Goal: Information Seeking & Learning: Learn about a topic

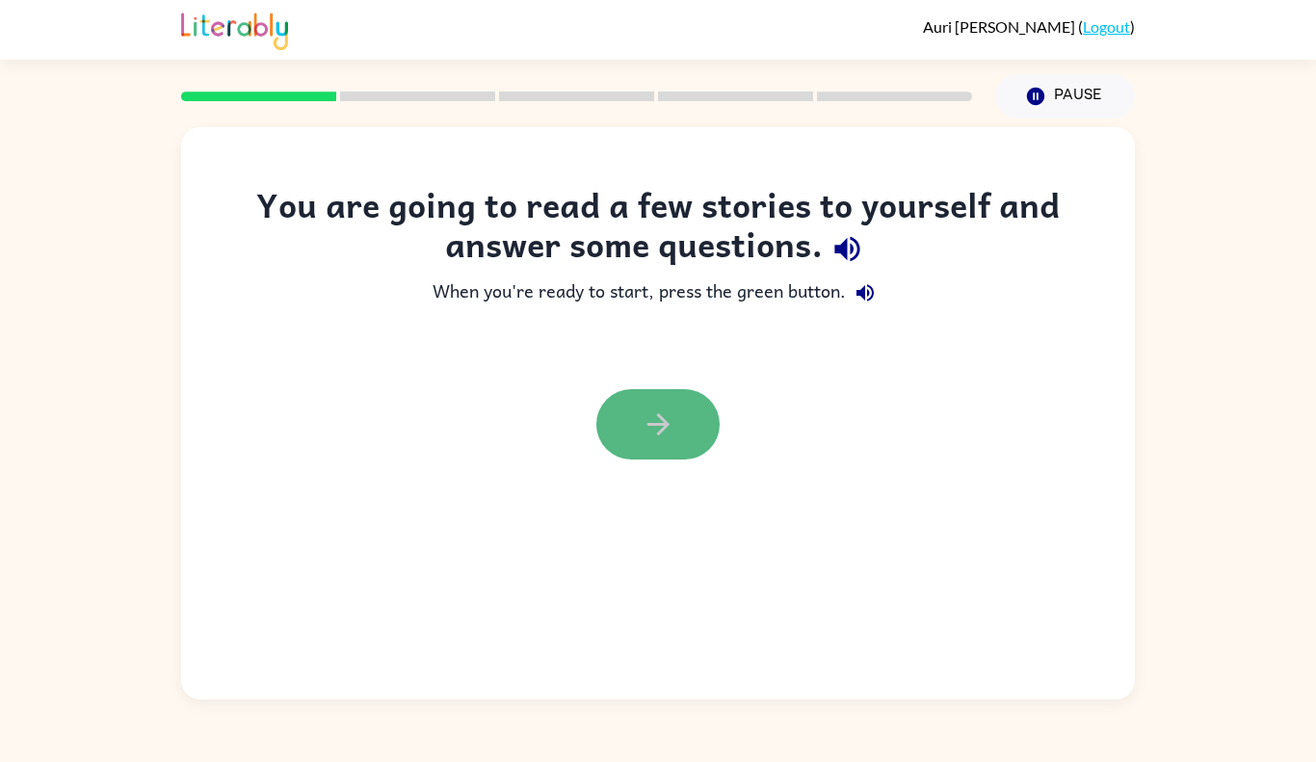
click at [650, 405] on button "button" at bounding box center [658, 424] width 123 height 70
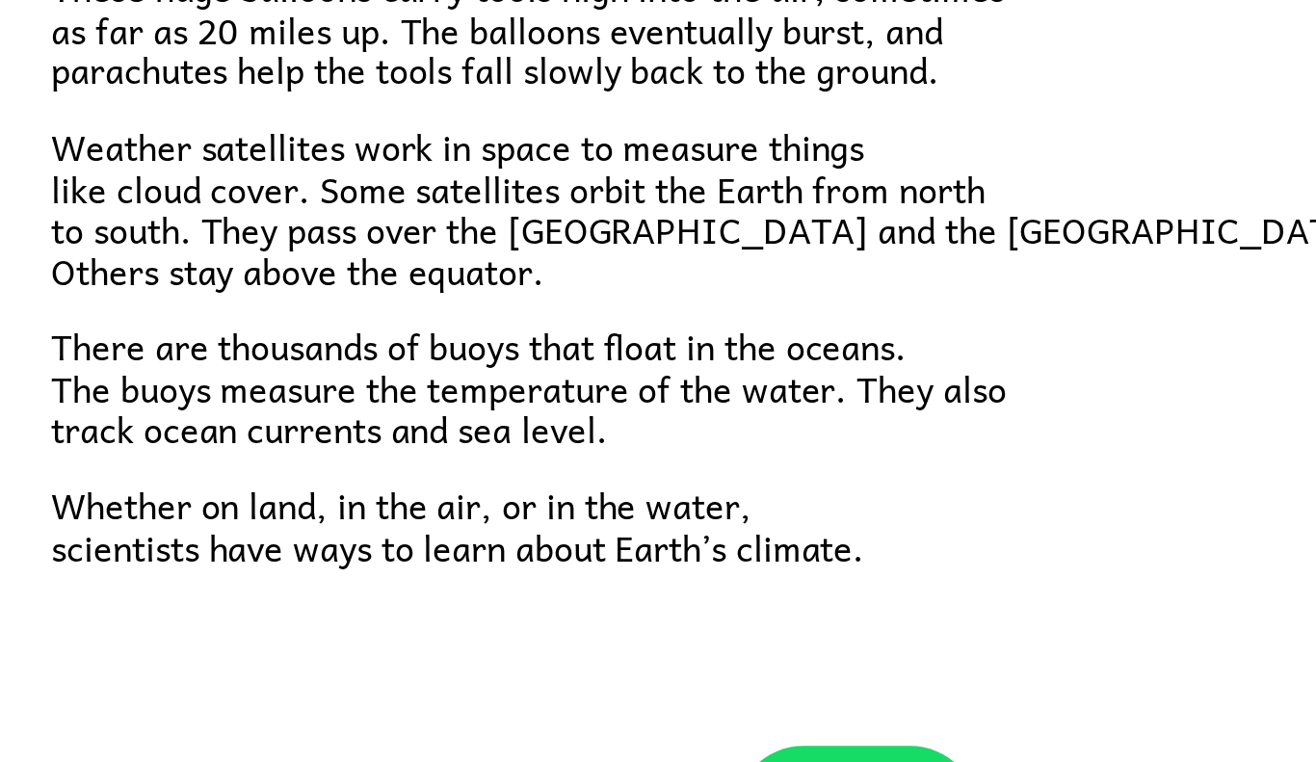
scroll to position [517, 0]
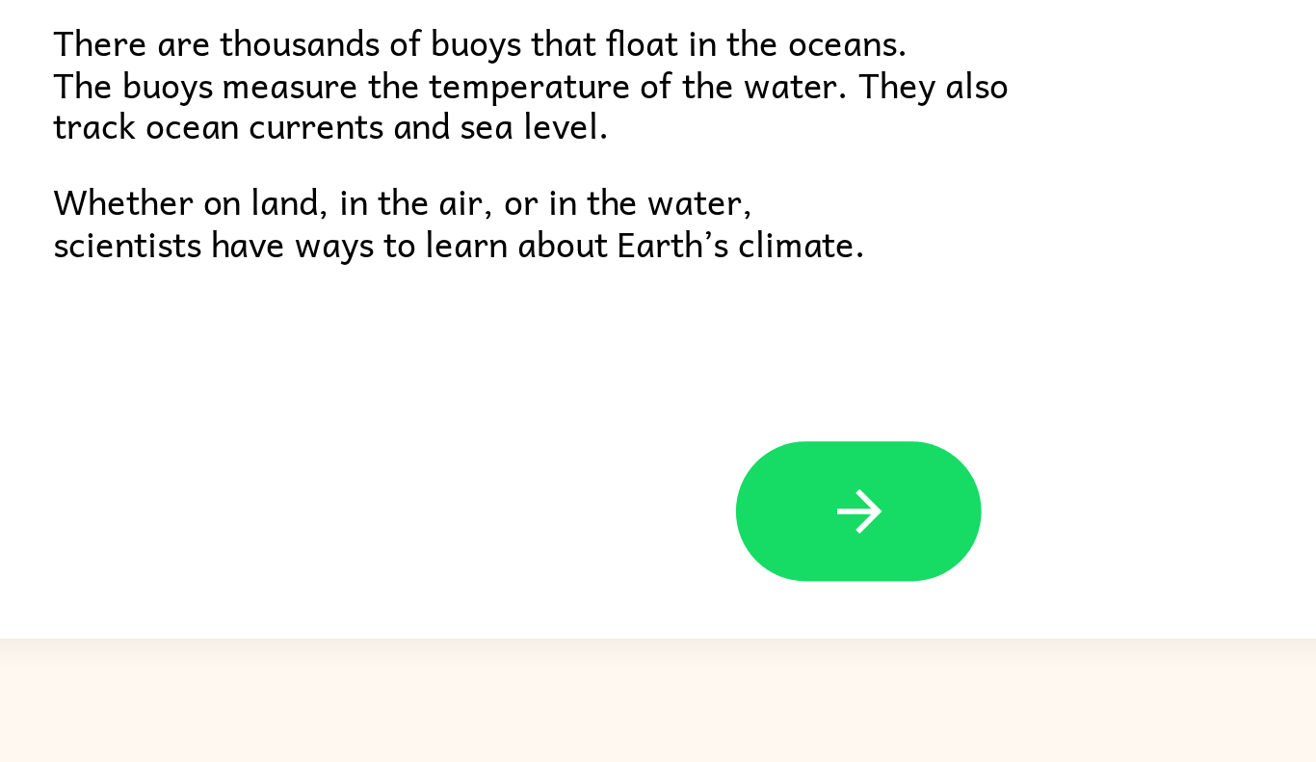
click at [252, 450] on div "Climate Climate is the average of the weather conditions over all four seasons.…" at bounding box center [658, 106] width 954 height 990
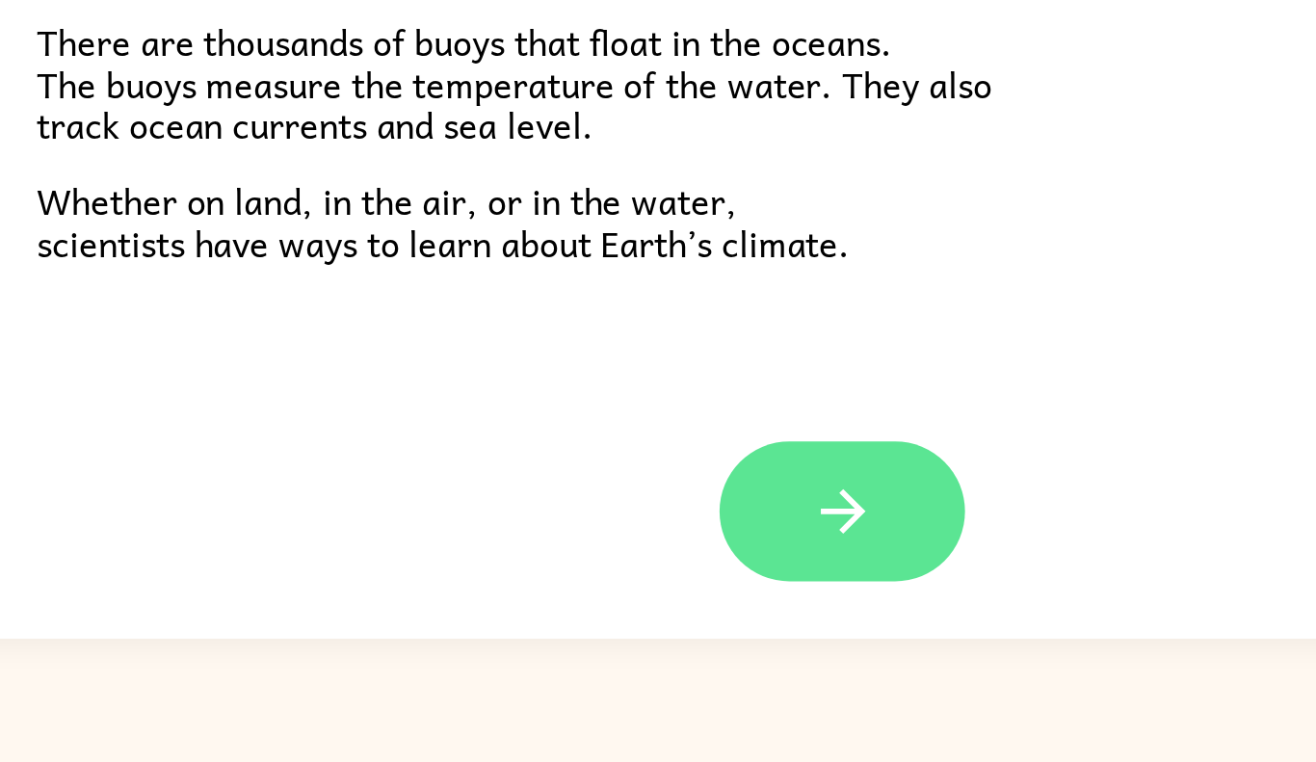
click at [700, 647] on button "button" at bounding box center [658, 635] width 123 height 70
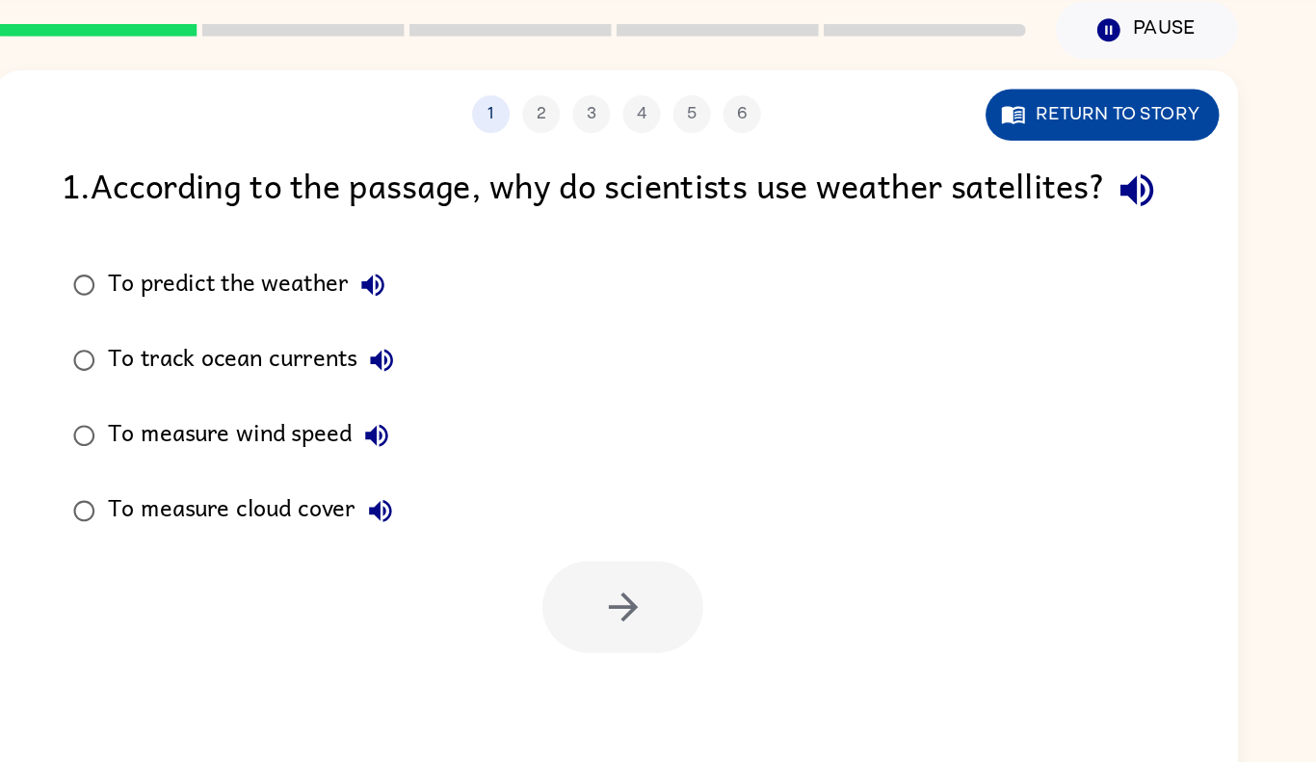
click at [1025, 165] on button "Return to story" at bounding box center [1031, 162] width 179 height 40
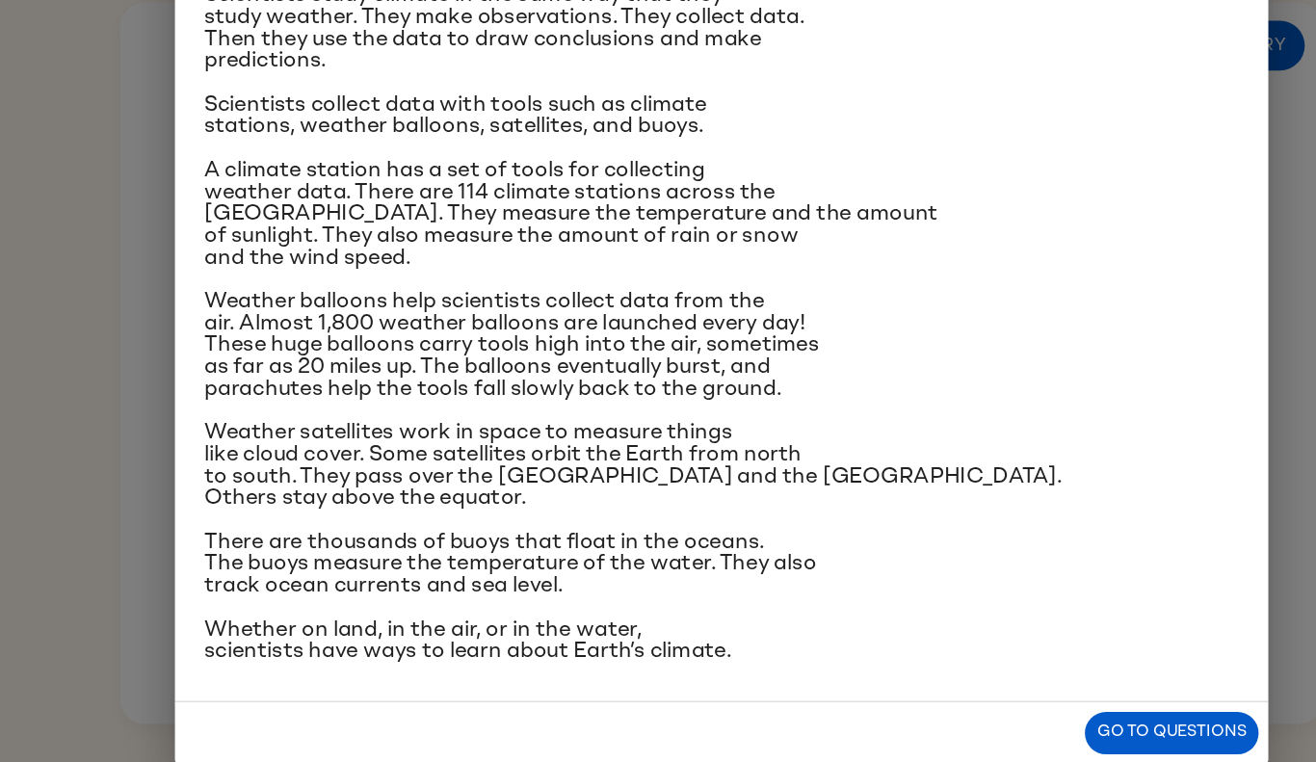
scroll to position [148, 0]
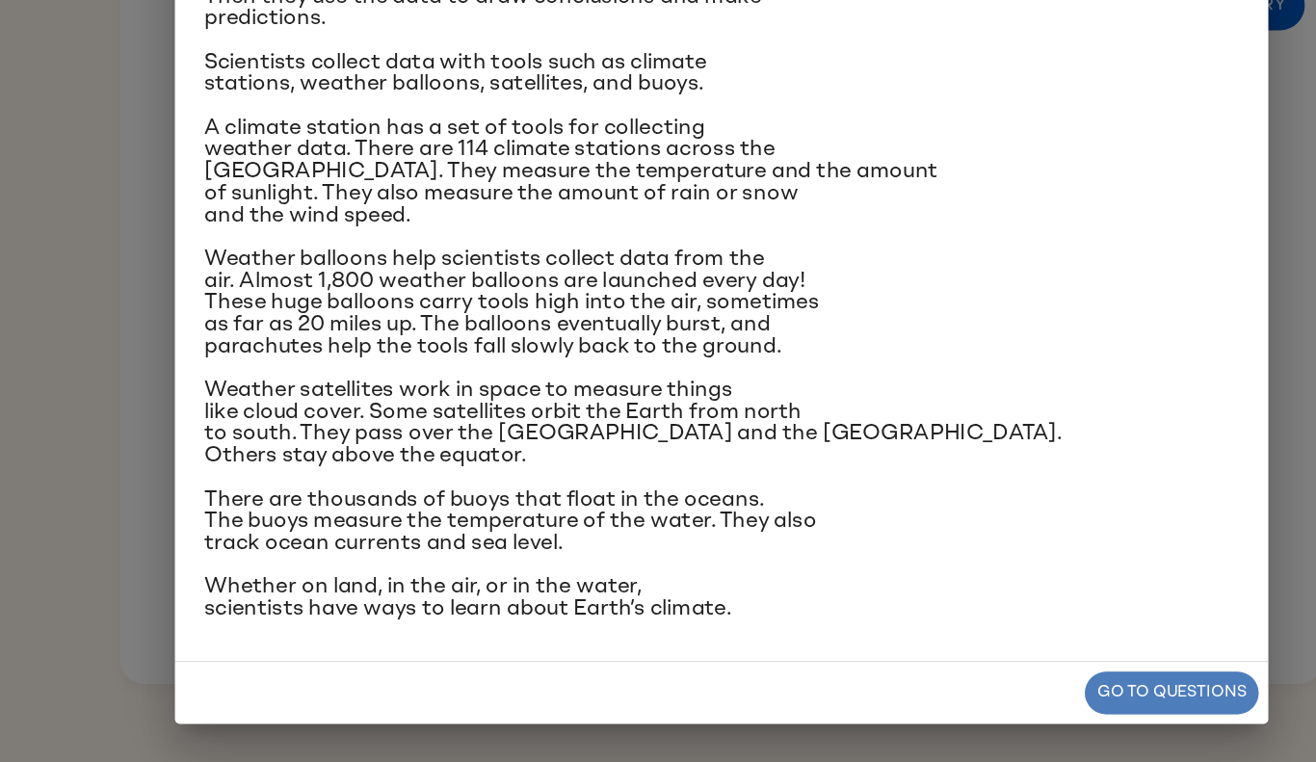
click at [989, 714] on button "Go to questions" at bounding box center [1015, 707] width 138 height 34
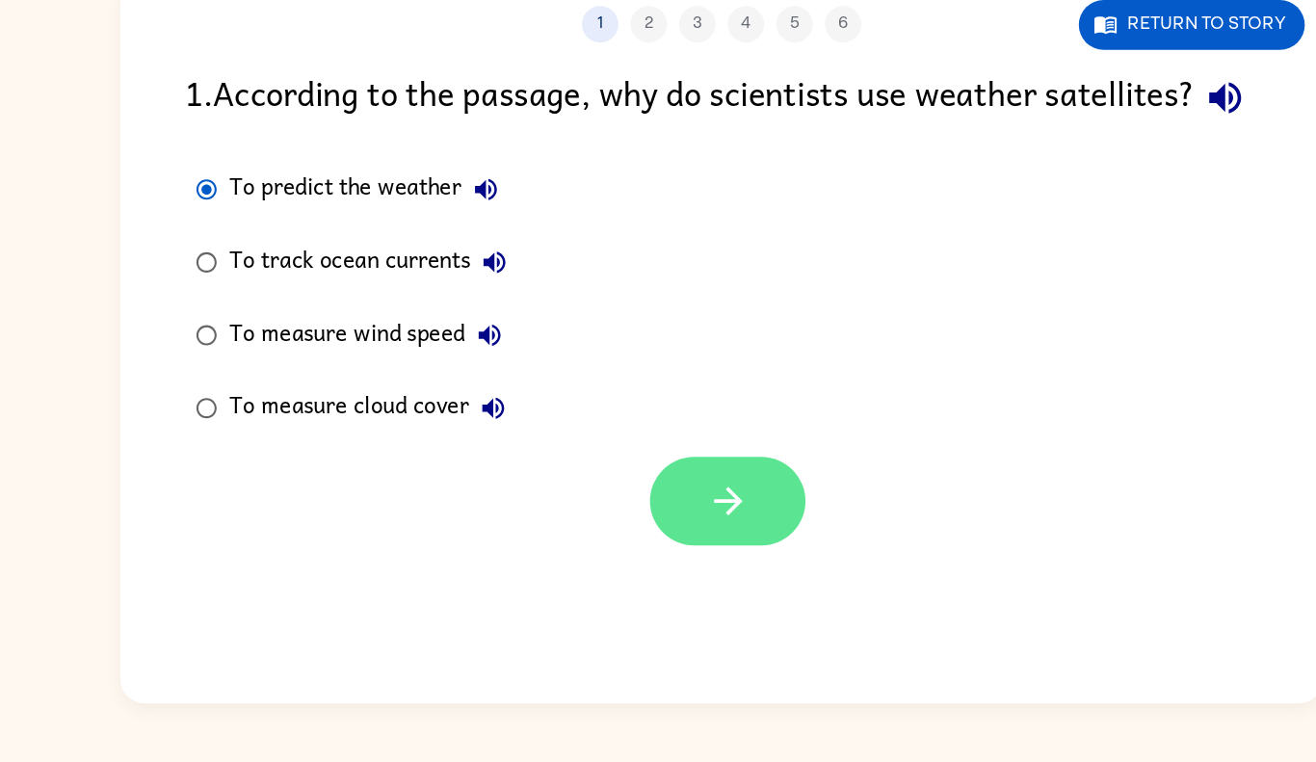
click at [619, 574] on button "button" at bounding box center [662, 539] width 123 height 70
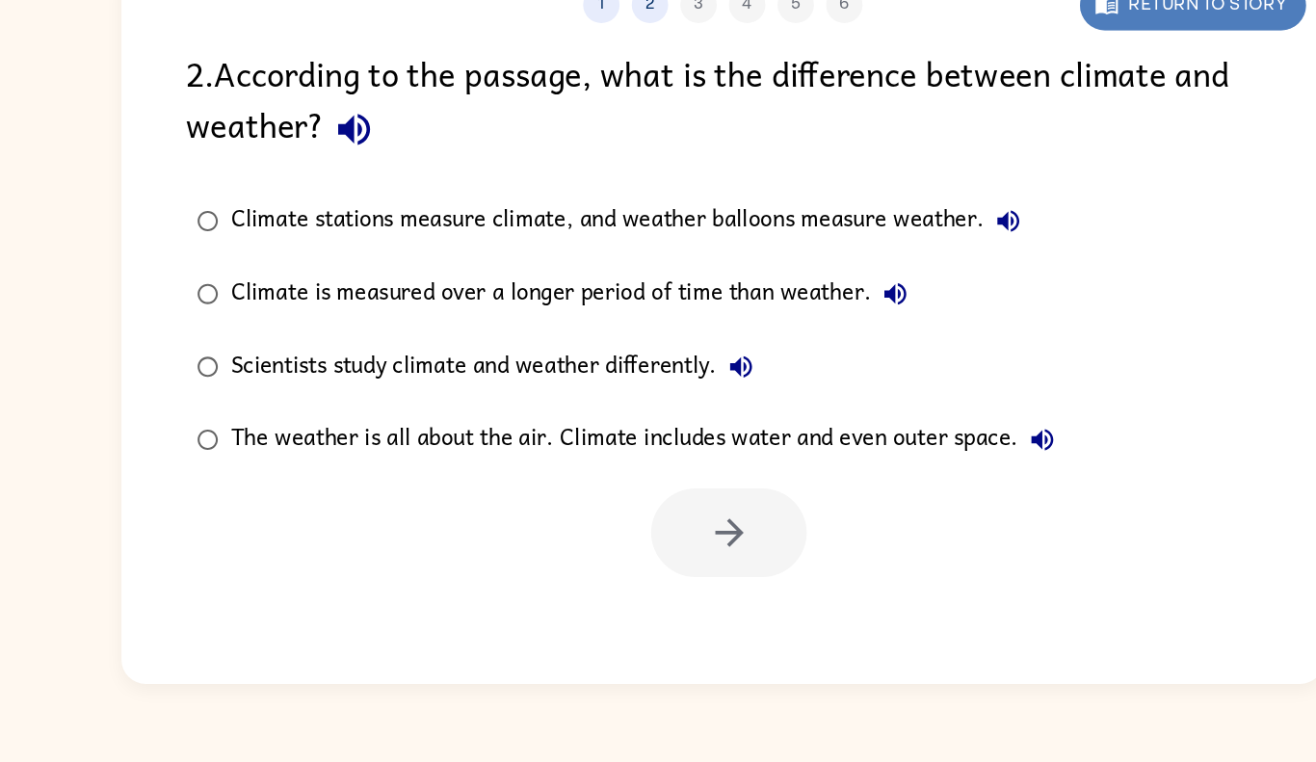
click at [962, 158] on icon "button" at bounding box center [962, 161] width 17 height 13
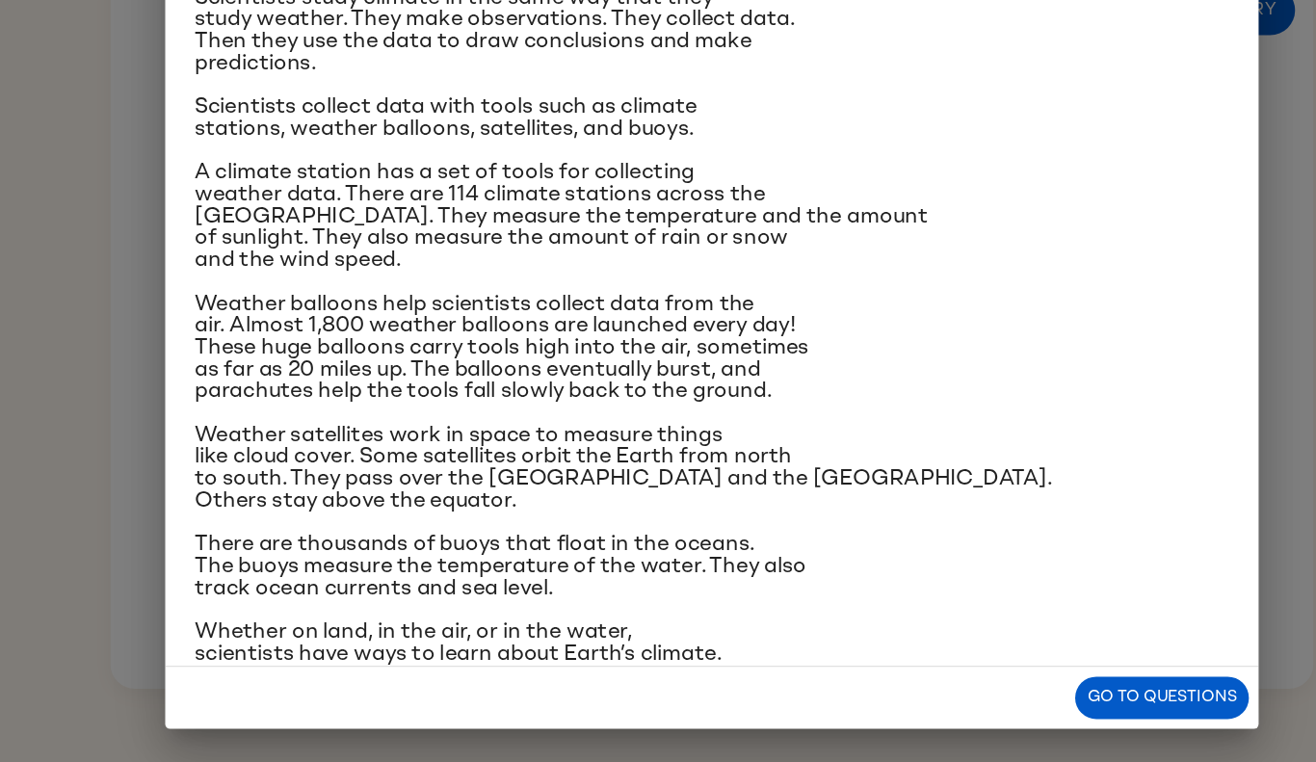
scroll to position [118, 0]
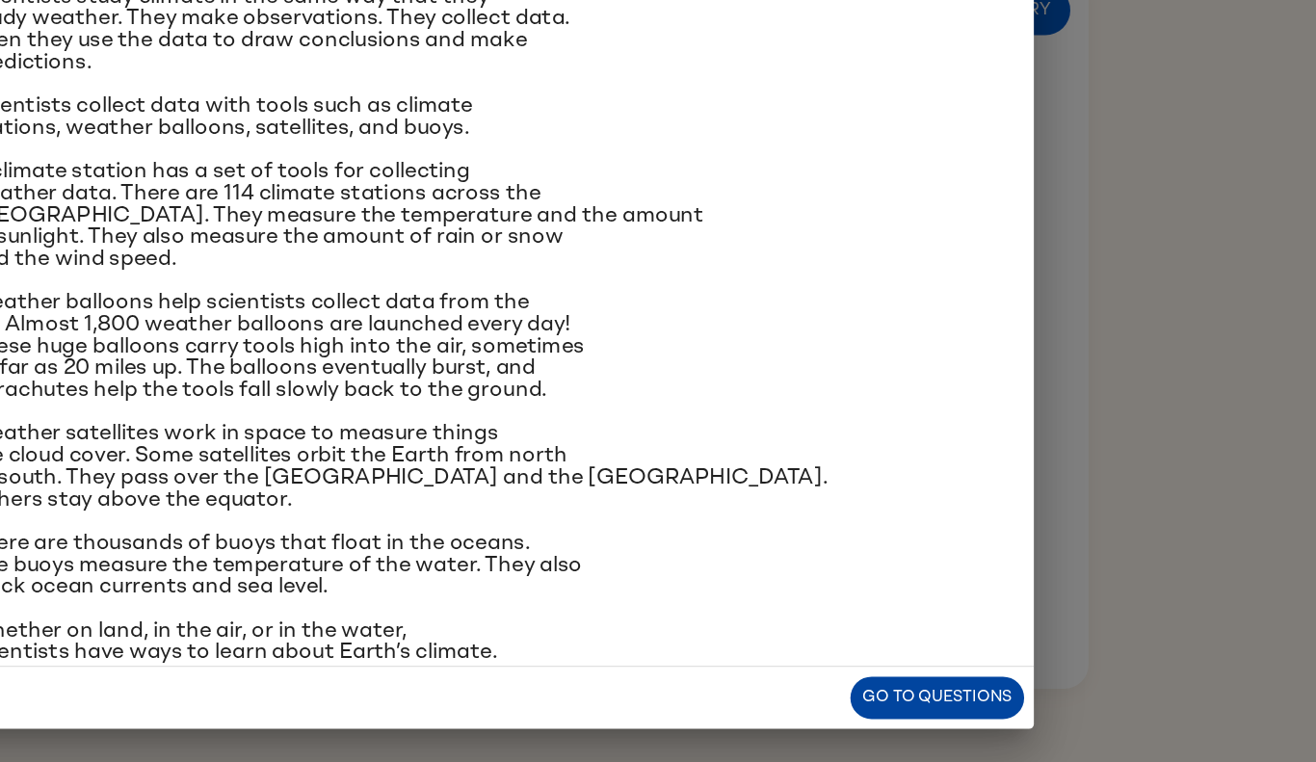
click at [982, 718] on button "Go to questions" at bounding box center [1015, 707] width 138 height 34
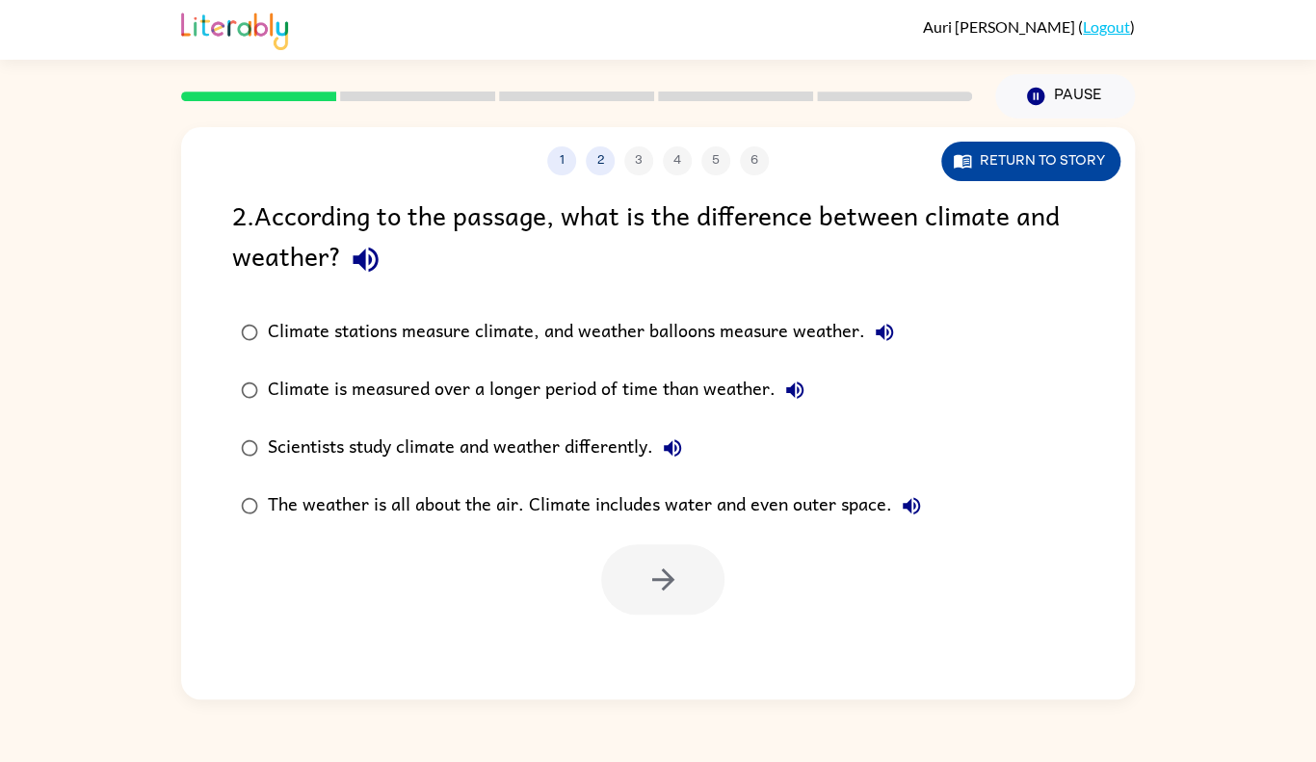
click at [1038, 156] on button "Return to story" at bounding box center [1031, 162] width 179 height 40
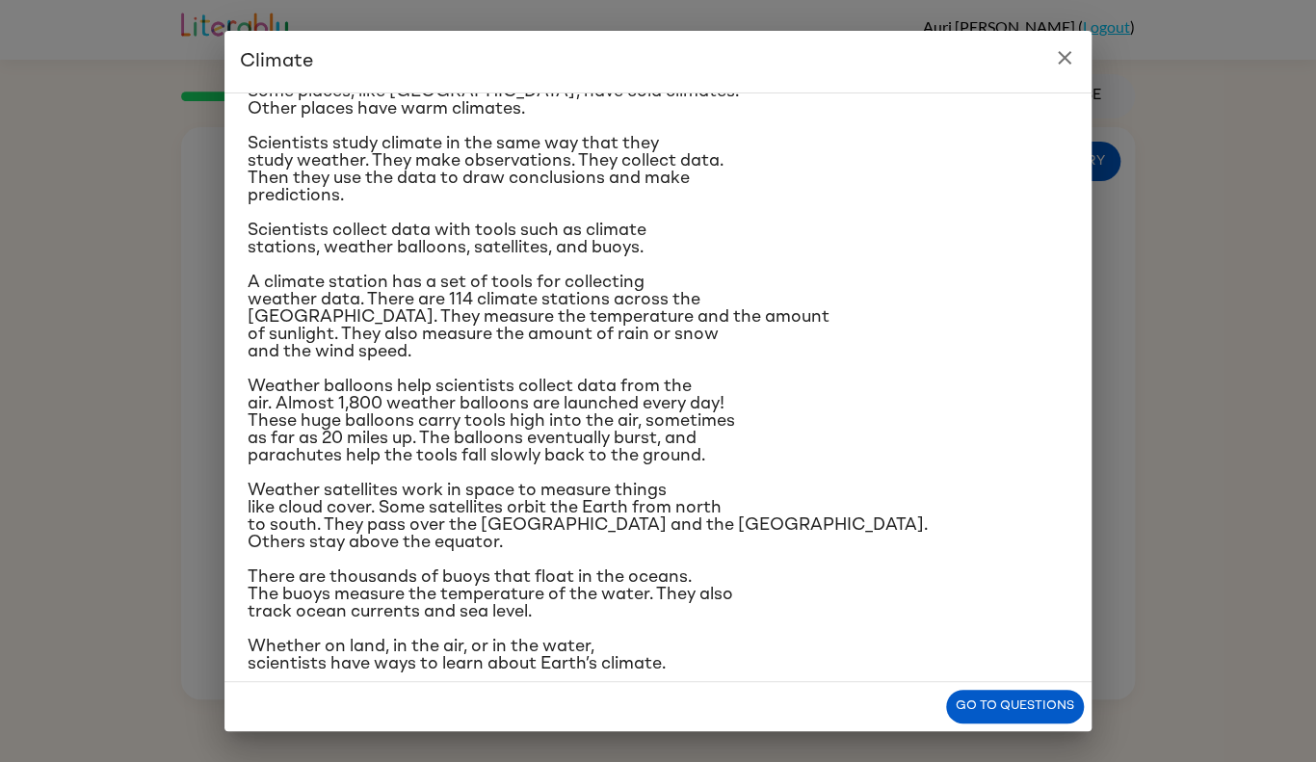
scroll to position [125, 0]
click at [1059, 57] on icon "close" at bounding box center [1064, 57] width 23 height 23
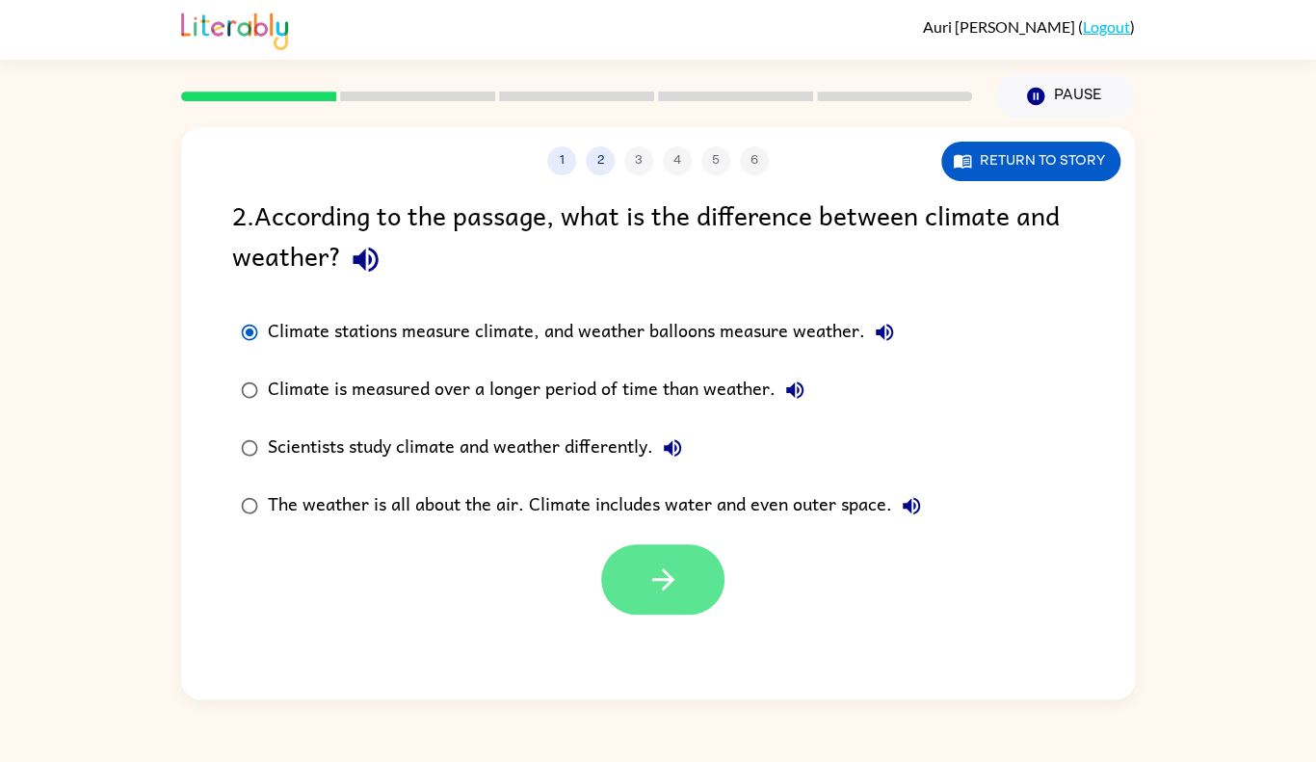
click at [647, 561] on button "button" at bounding box center [662, 579] width 123 height 70
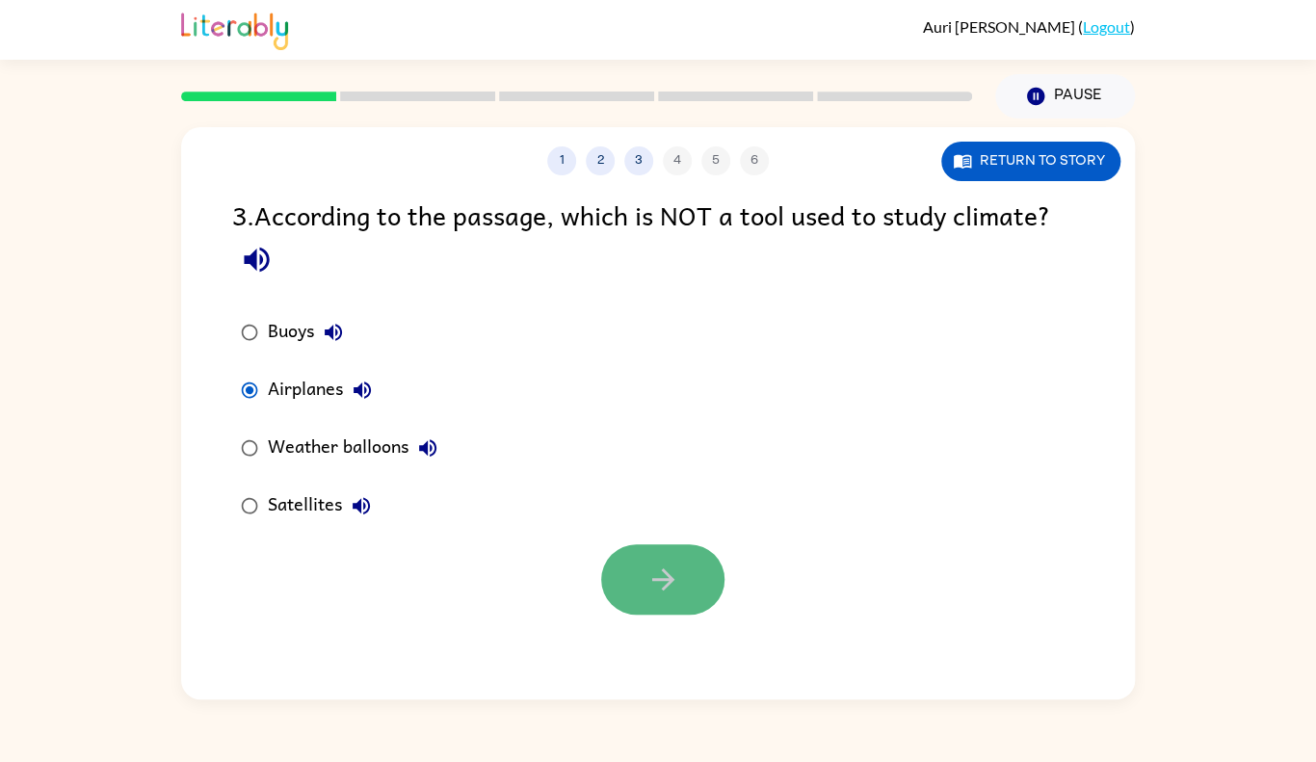
click at [647, 575] on icon "button" at bounding box center [664, 580] width 34 height 34
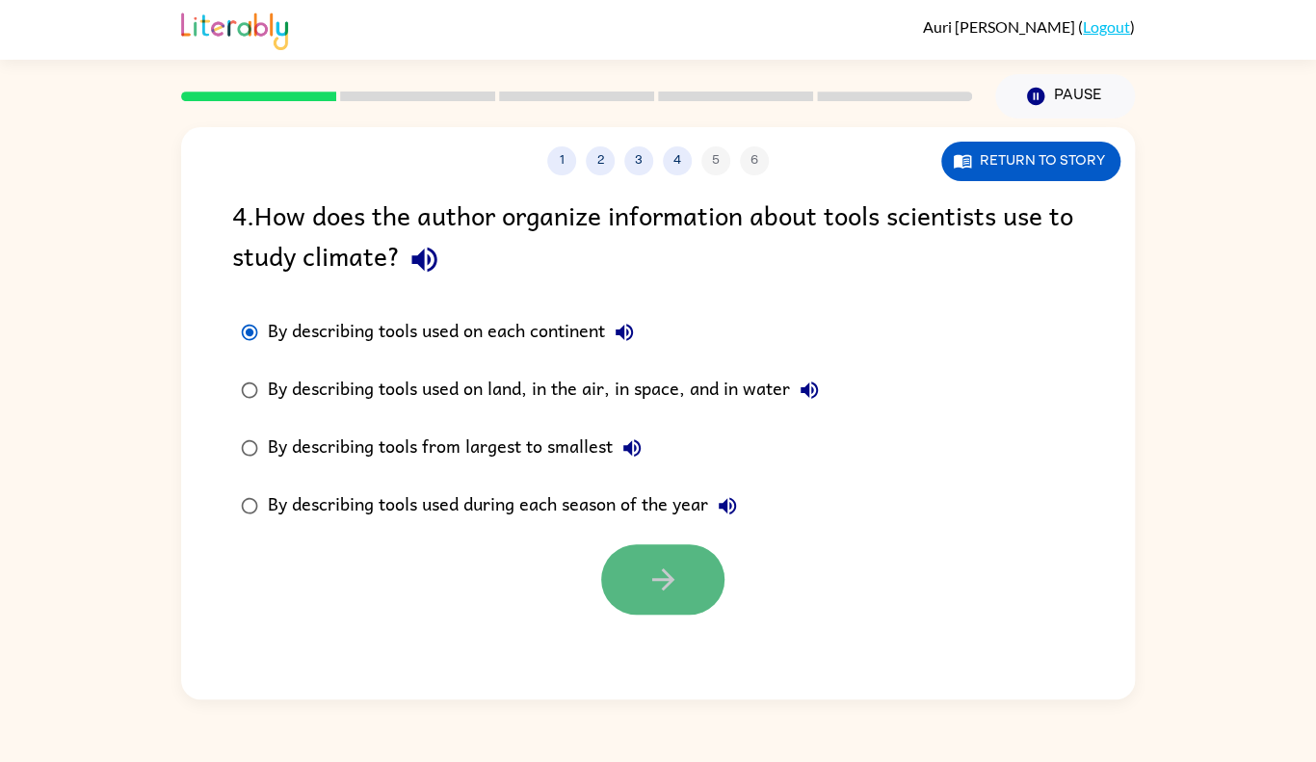
click at [628, 558] on button "button" at bounding box center [662, 579] width 123 height 70
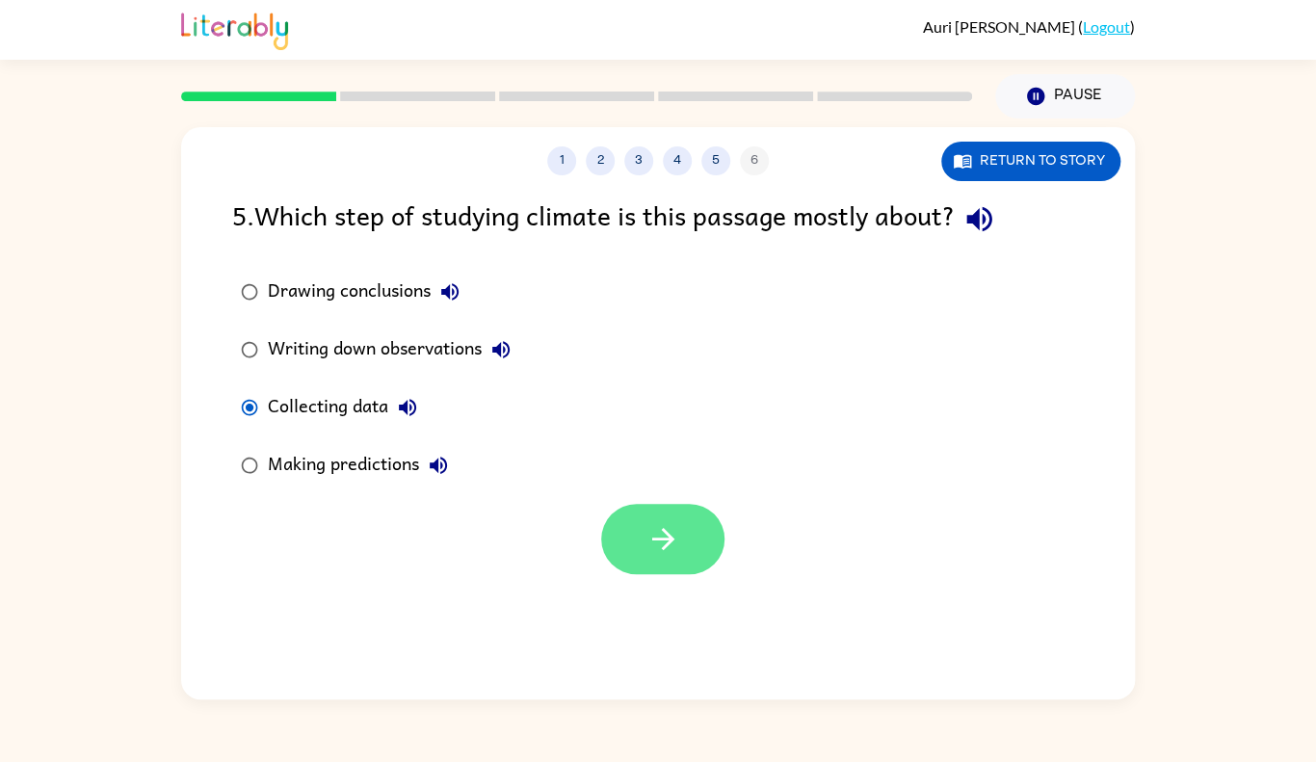
click at [611, 523] on button "button" at bounding box center [662, 539] width 123 height 70
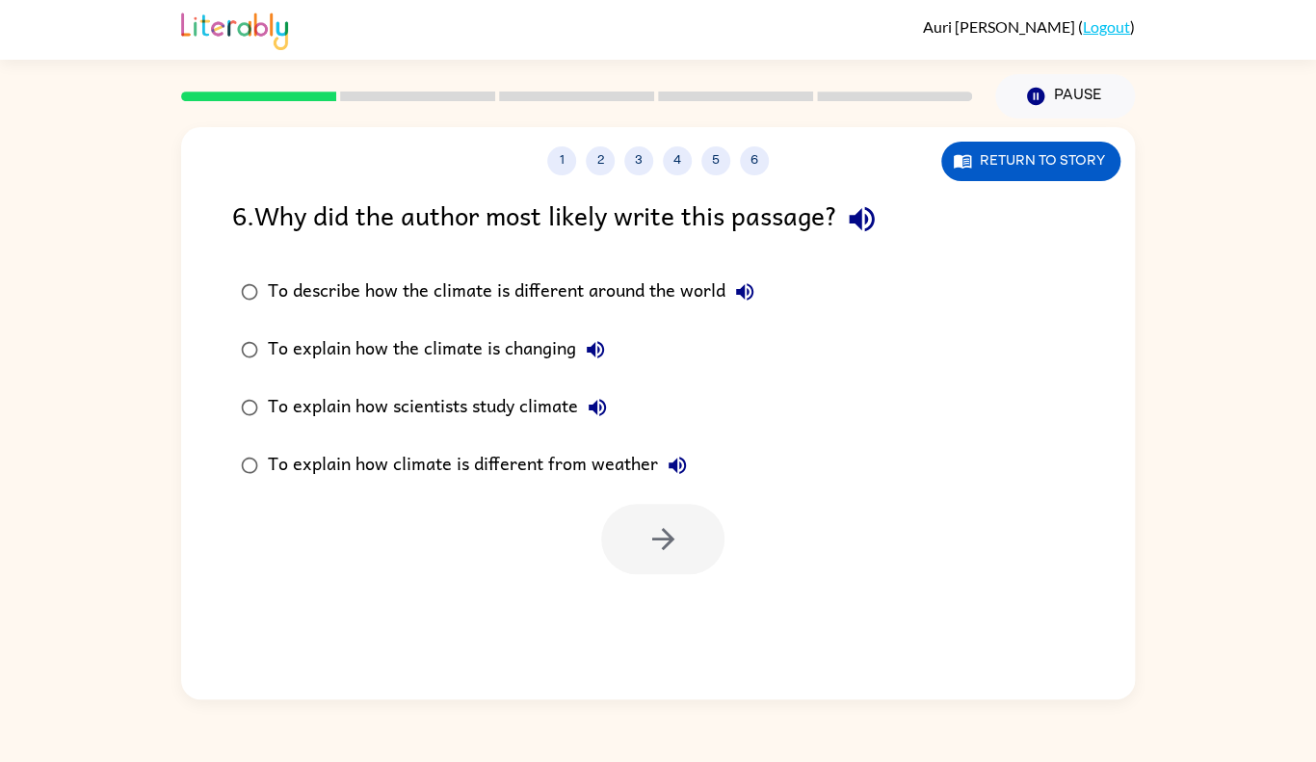
click at [611, 523] on div at bounding box center [662, 539] width 123 height 70
click at [681, 530] on button "button" at bounding box center [662, 539] width 123 height 70
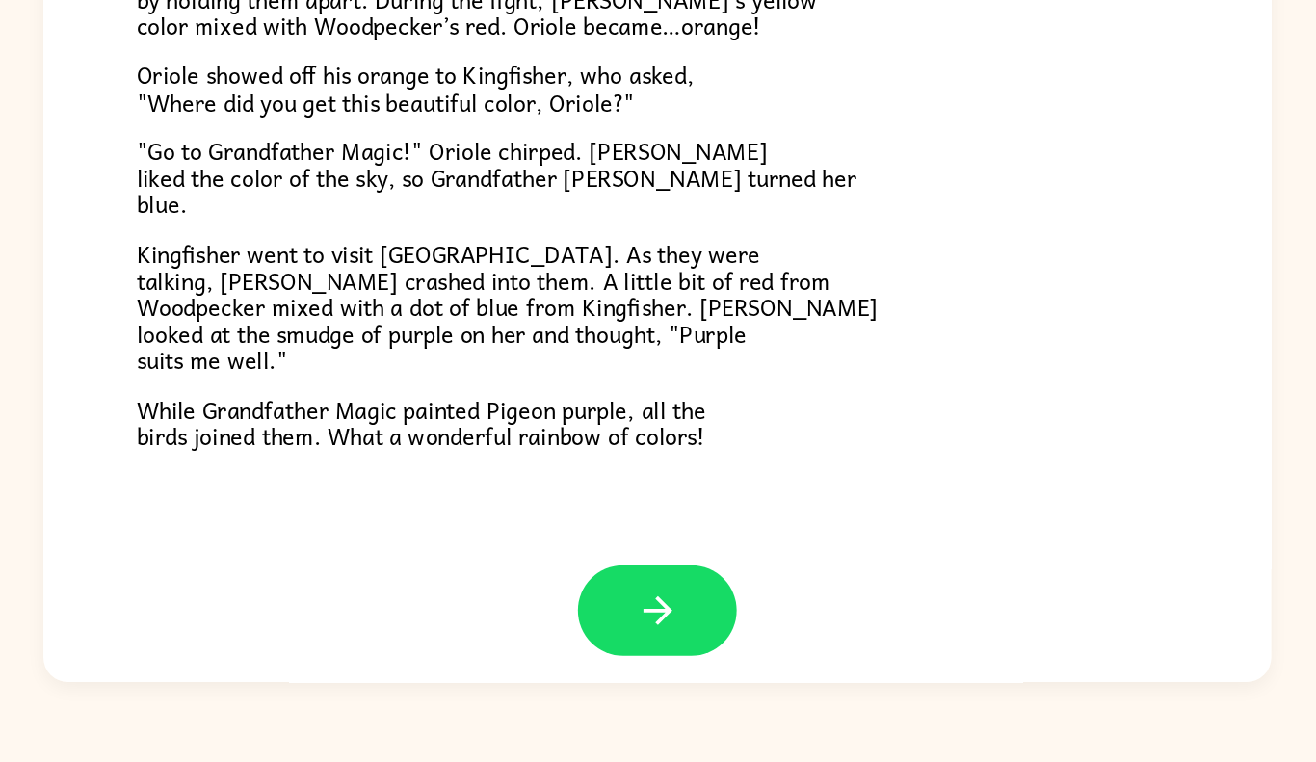
scroll to position [475, 0]
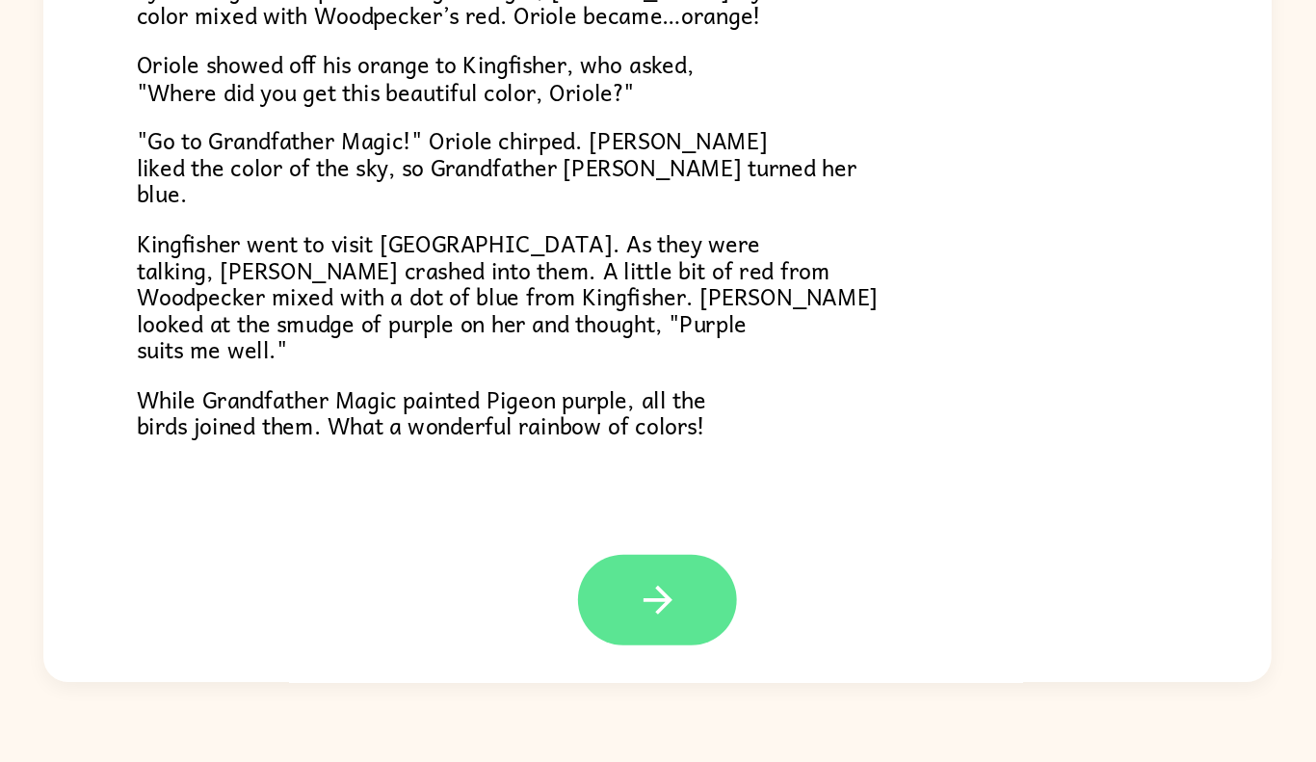
click at [714, 649] on button "button" at bounding box center [658, 635] width 123 height 70
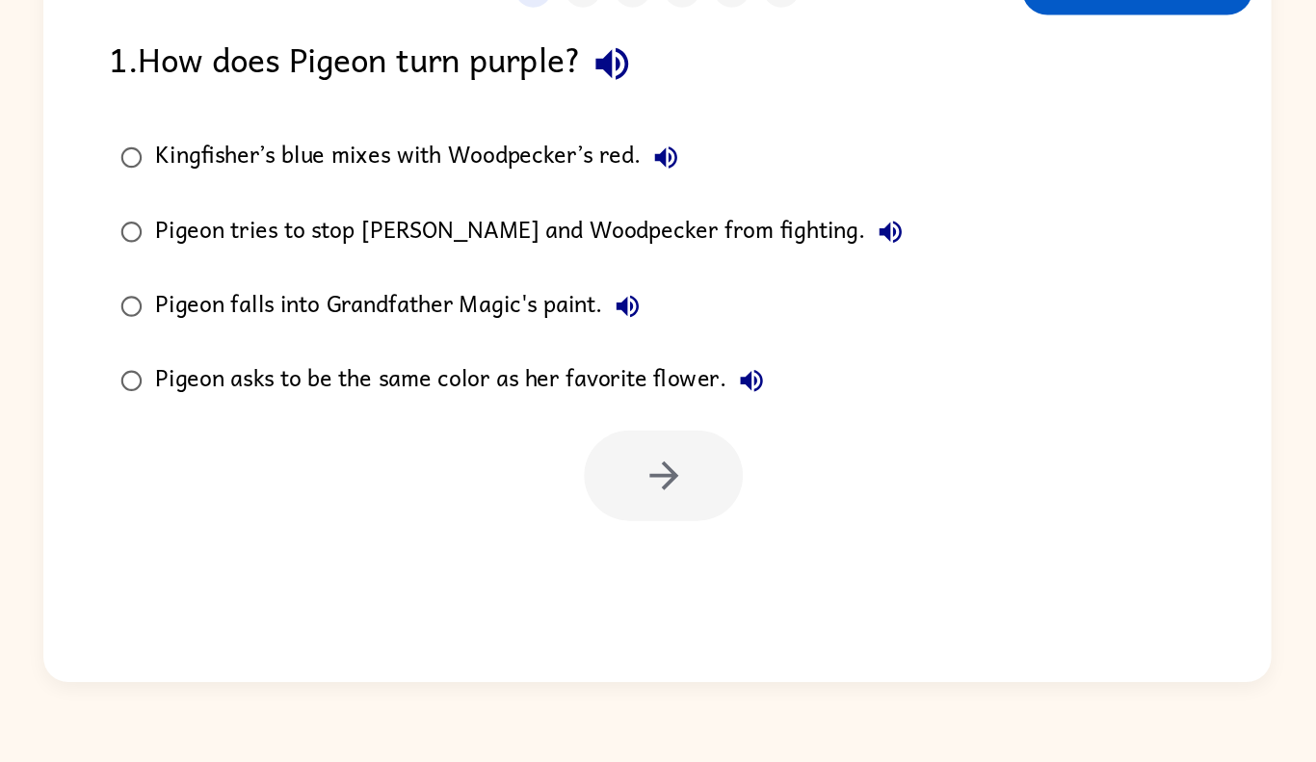
scroll to position [0, 0]
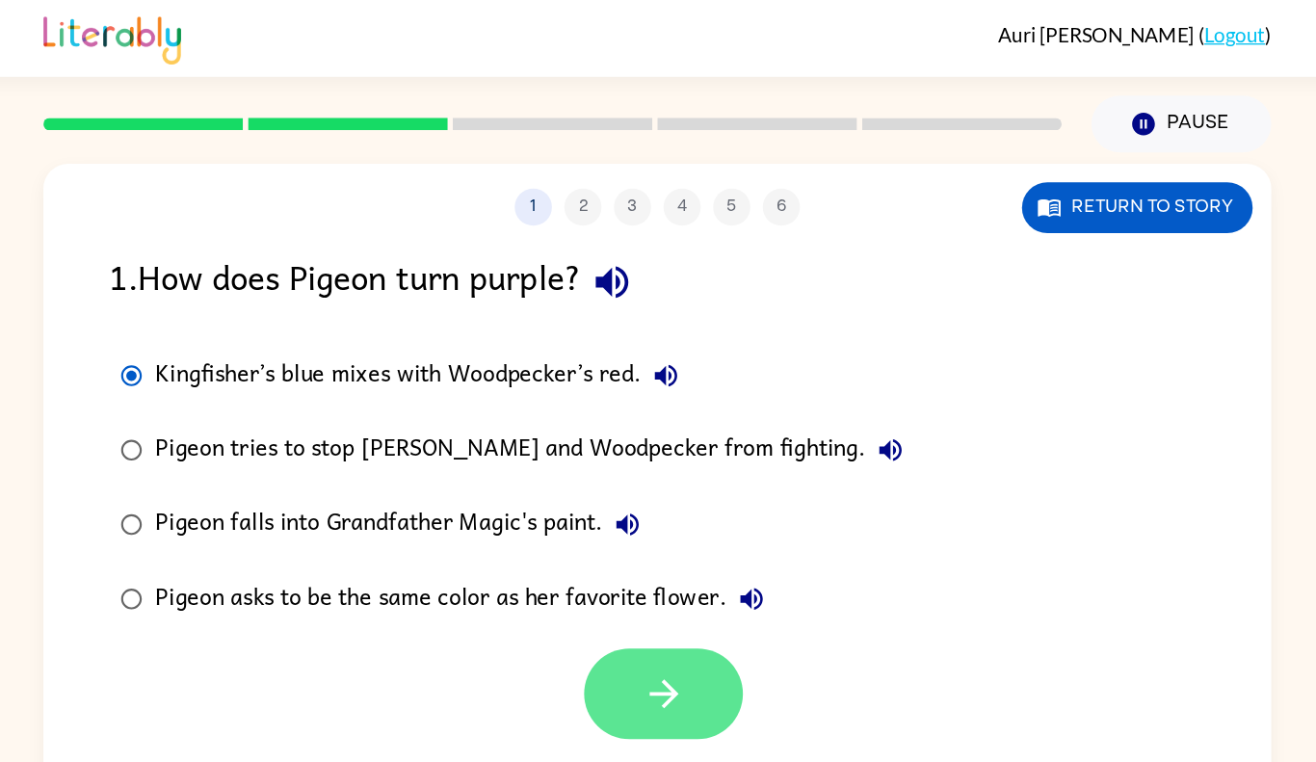
click at [699, 538] on button "button" at bounding box center [662, 539] width 123 height 70
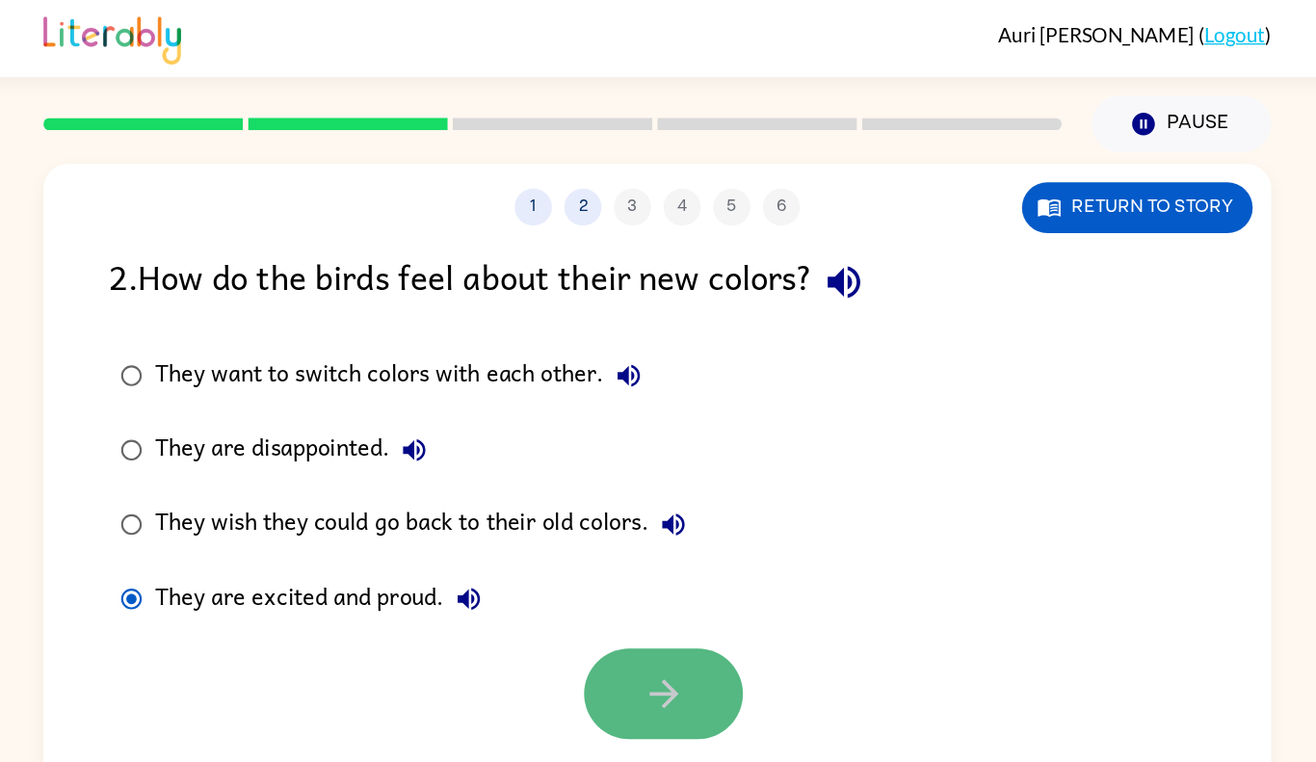
click at [647, 550] on icon "button" at bounding box center [664, 539] width 34 height 34
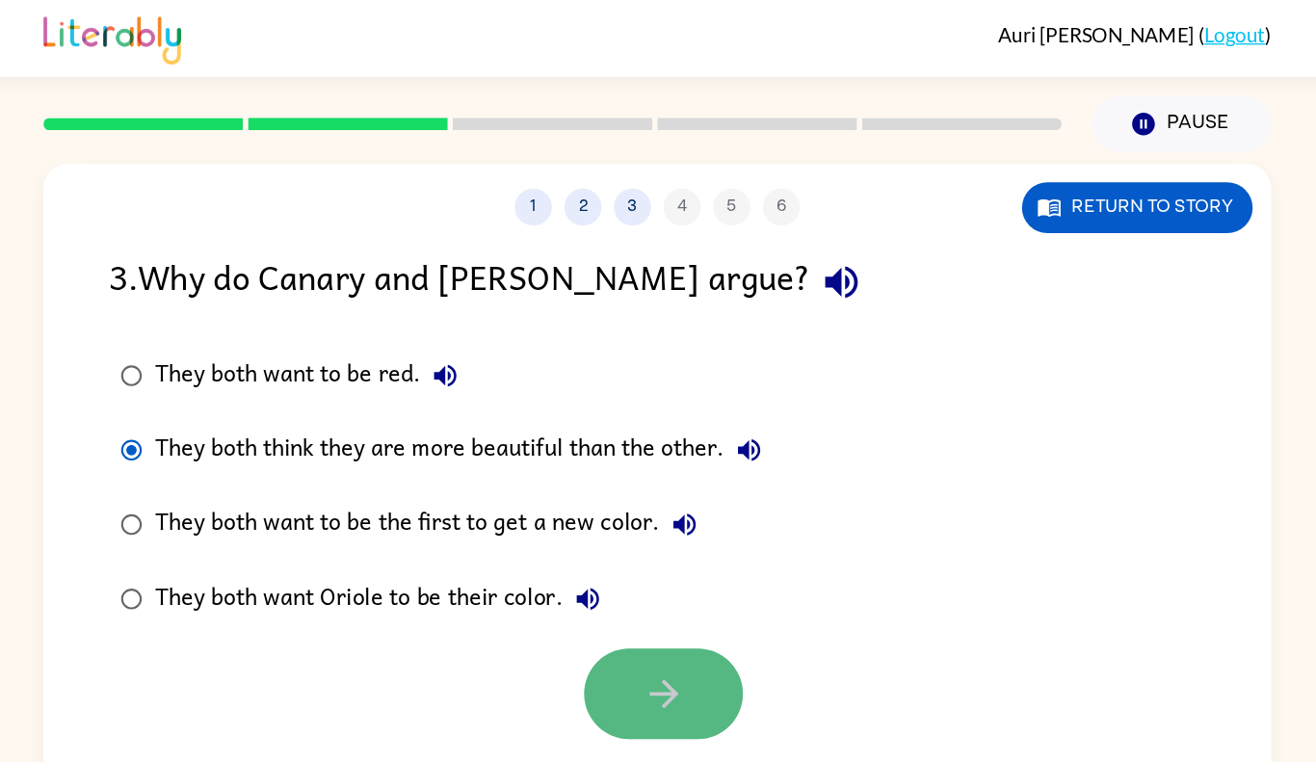
click at [677, 537] on icon "button" at bounding box center [664, 539] width 34 height 34
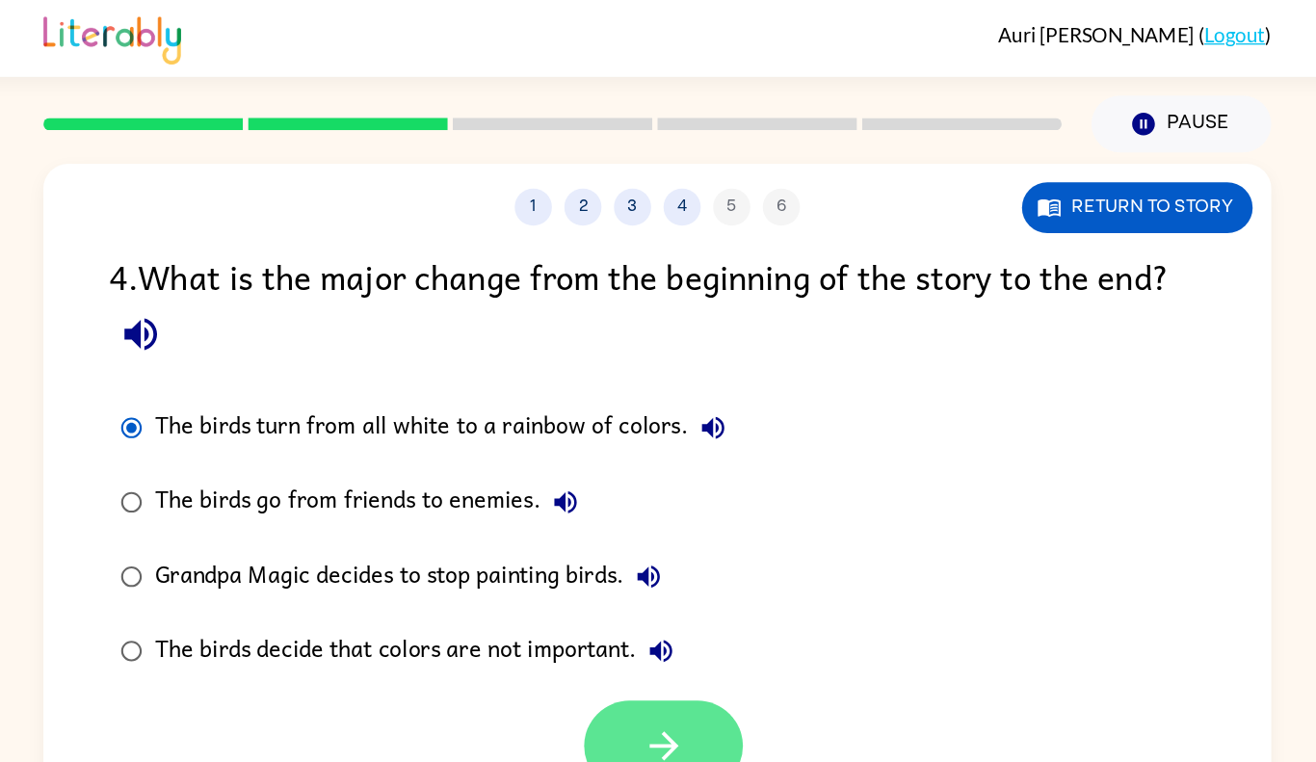
click at [664, 561] on button "button" at bounding box center [662, 579] width 123 height 70
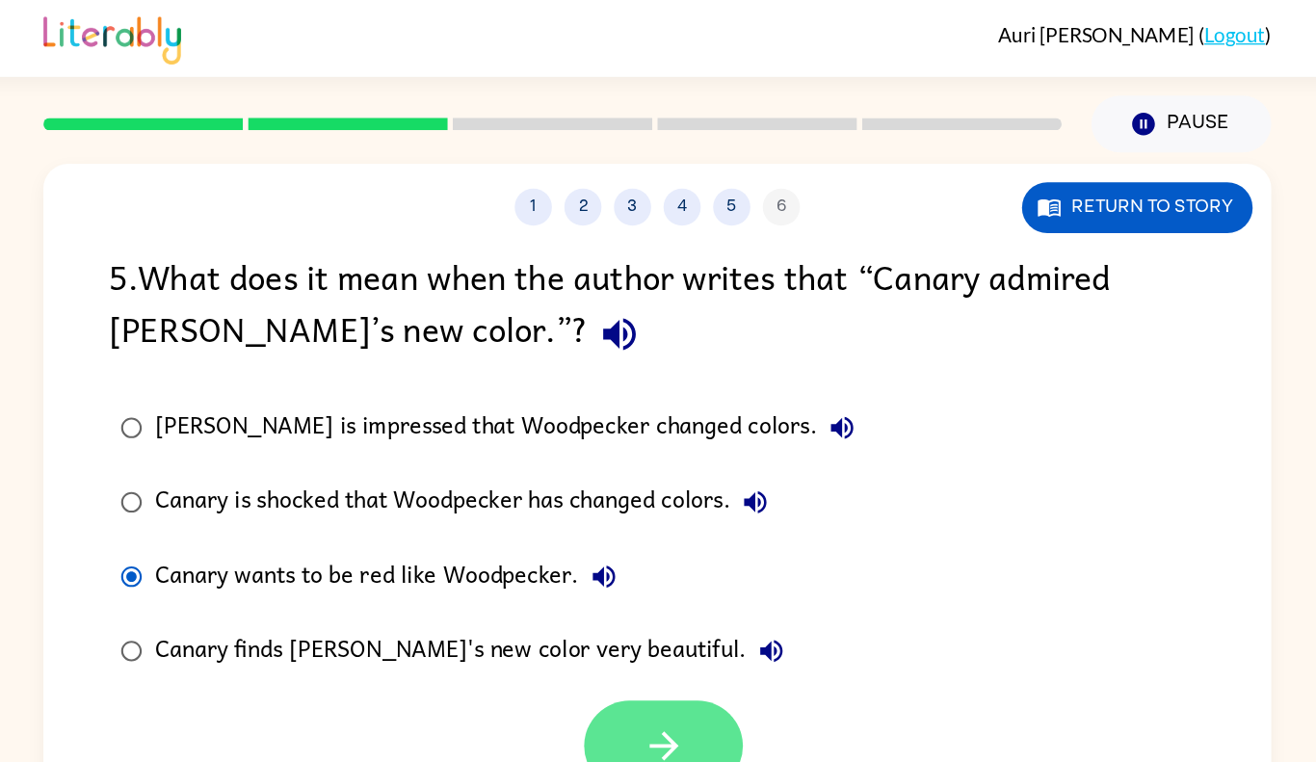
click at [641, 575] on button "button" at bounding box center [662, 579] width 123 height 70
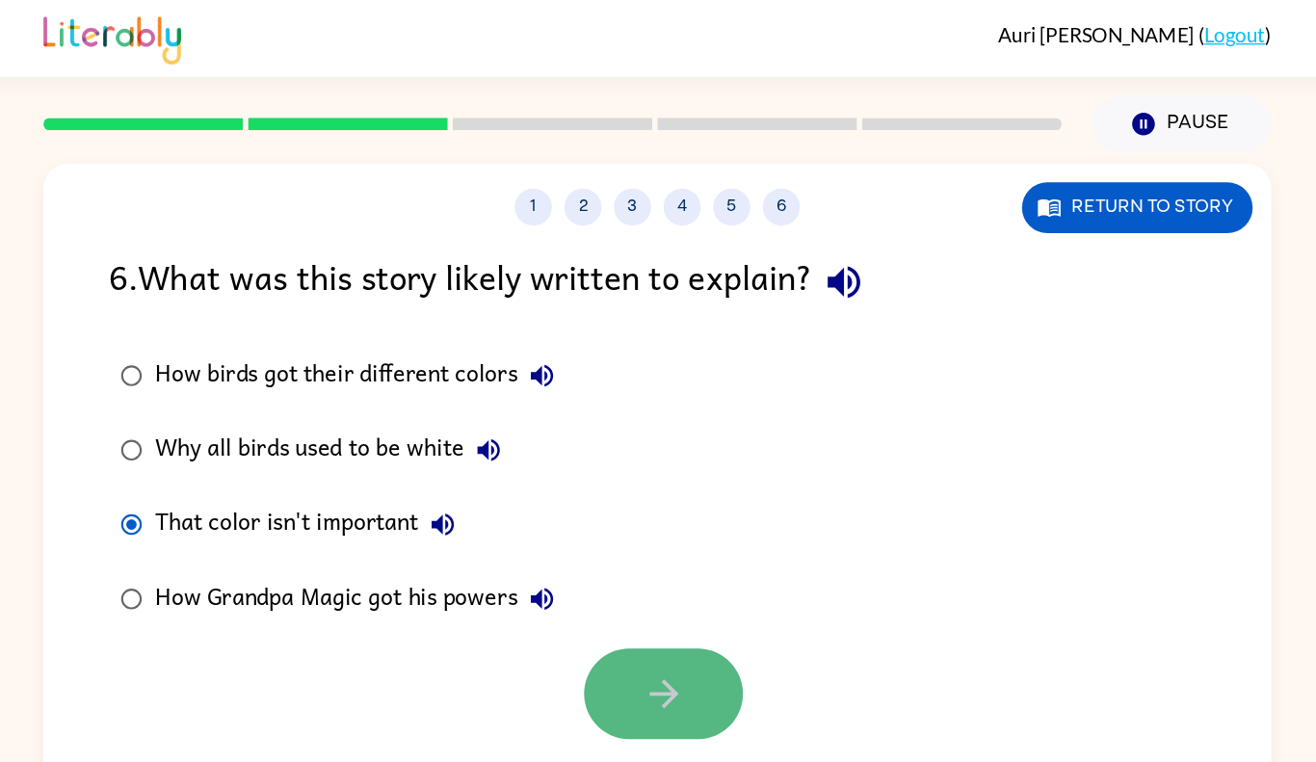
click at [614, 518] on button "button" at bounding box center [662, 539] width 123 height 70
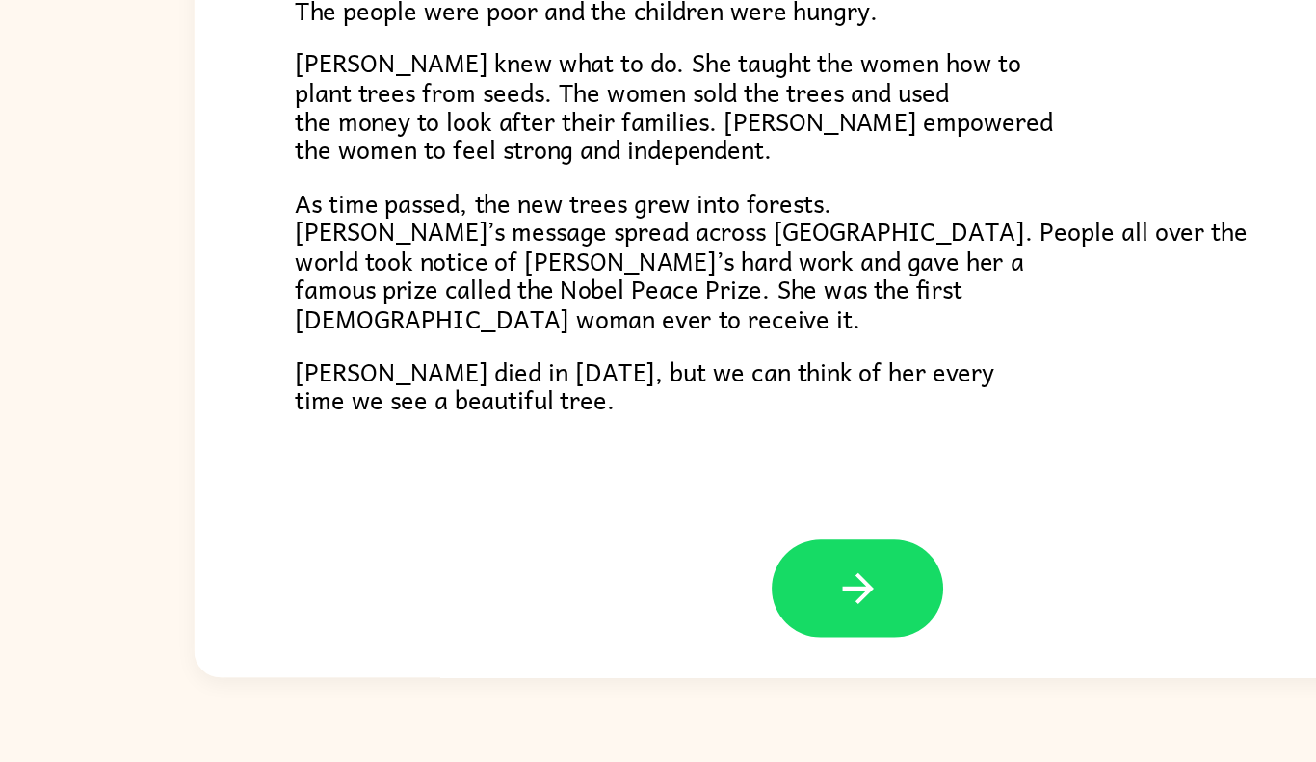
scroll to position [518, 0]
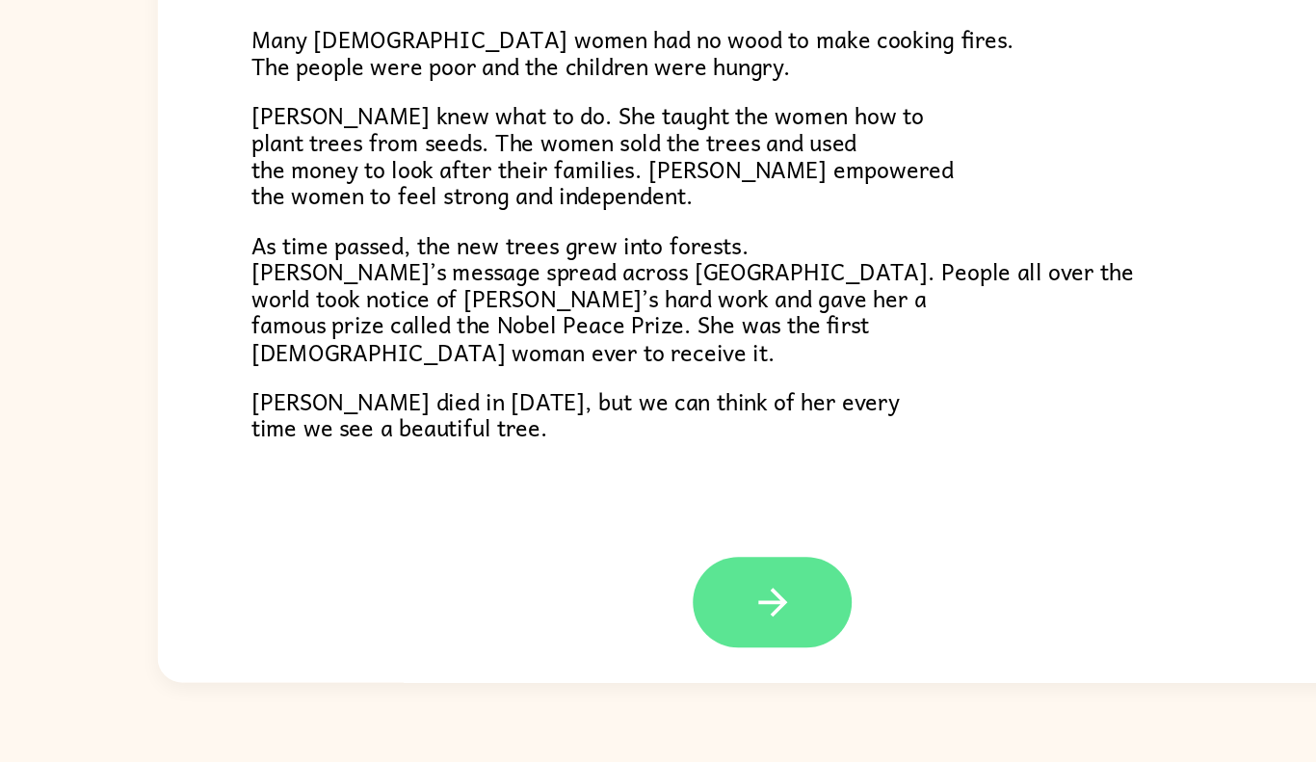
click at [679, 635] on button "button" at bounding box center [658, 637] width 123 height 70
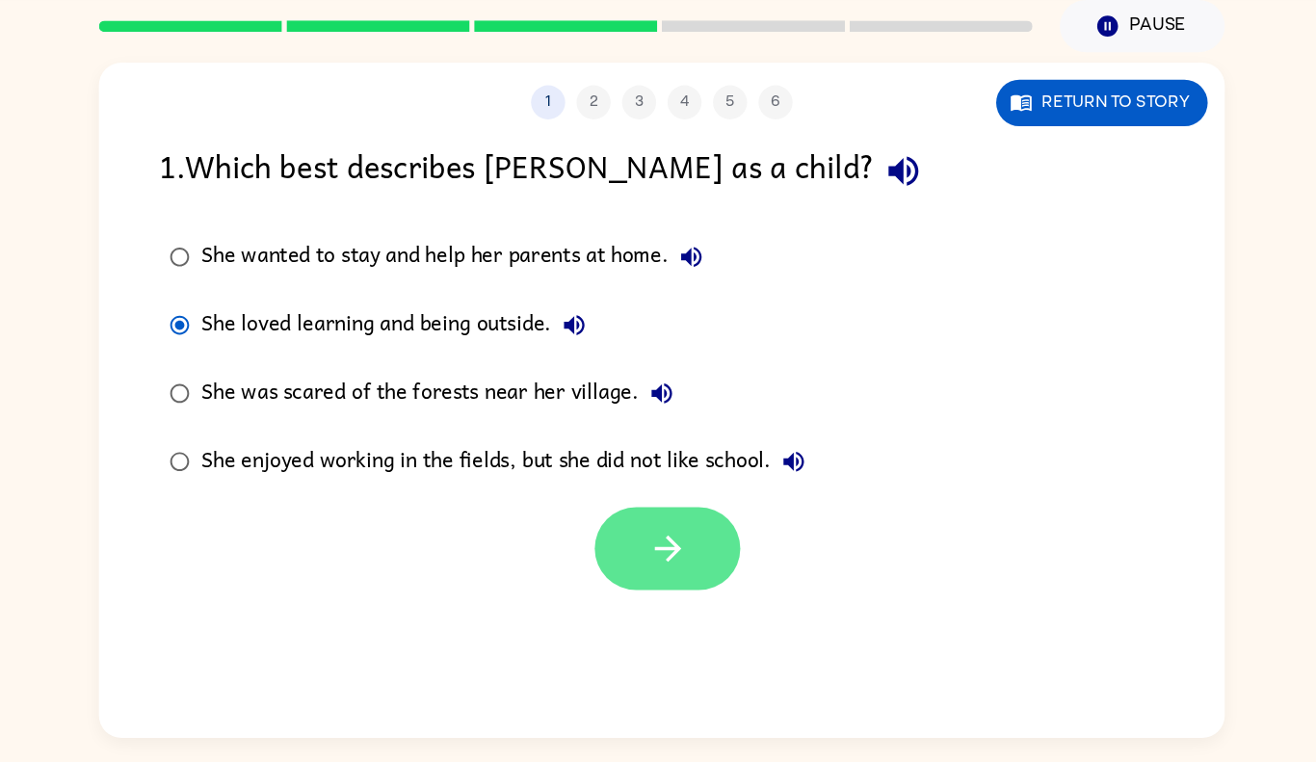
click at [640, 516] on button "button" at bounding box center [662, 539] width 123 height 70
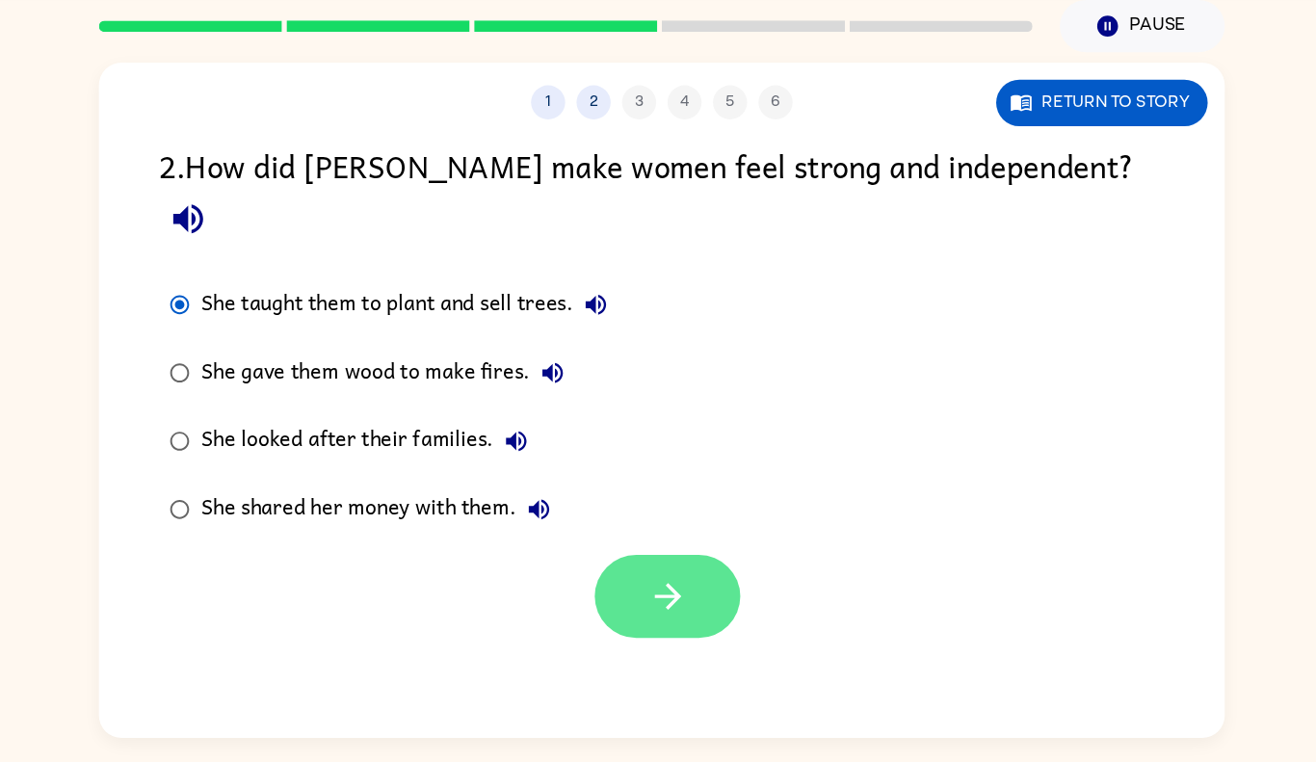
click at [687, 544] on button "button" at bounding box center [662, 579] width 123 height 70
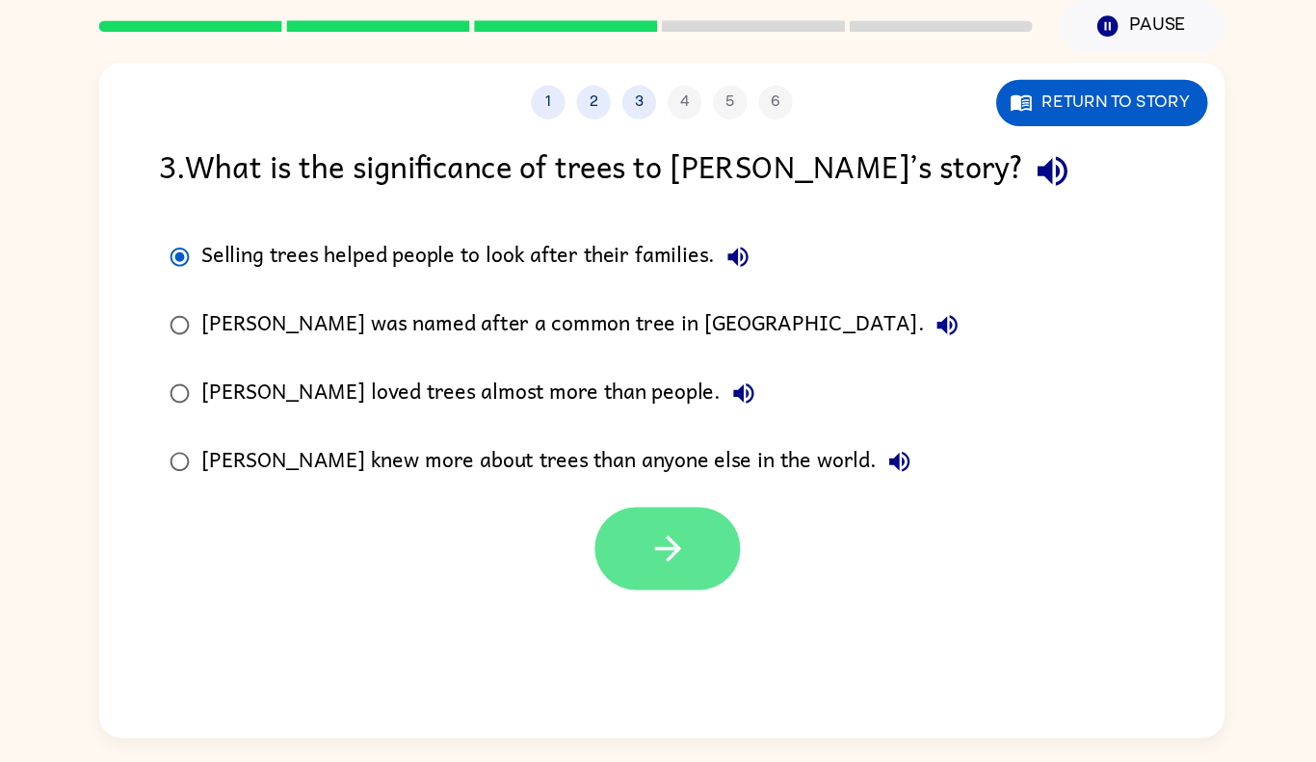
click at [672, 551] on icon "button" at bounding box center [664, 539] width 34 height 34
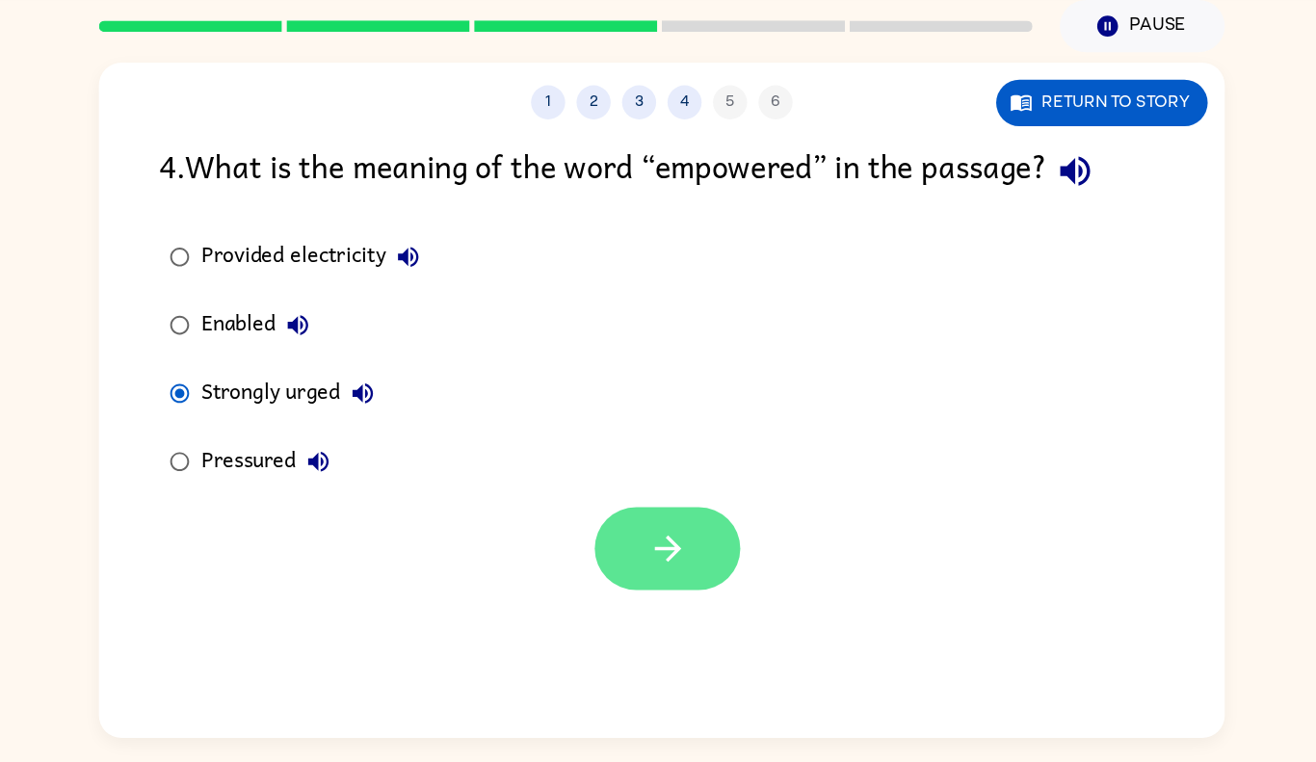
click at [677, 540] on icon "button" at bounding box center [664, 539] width 34 height 34
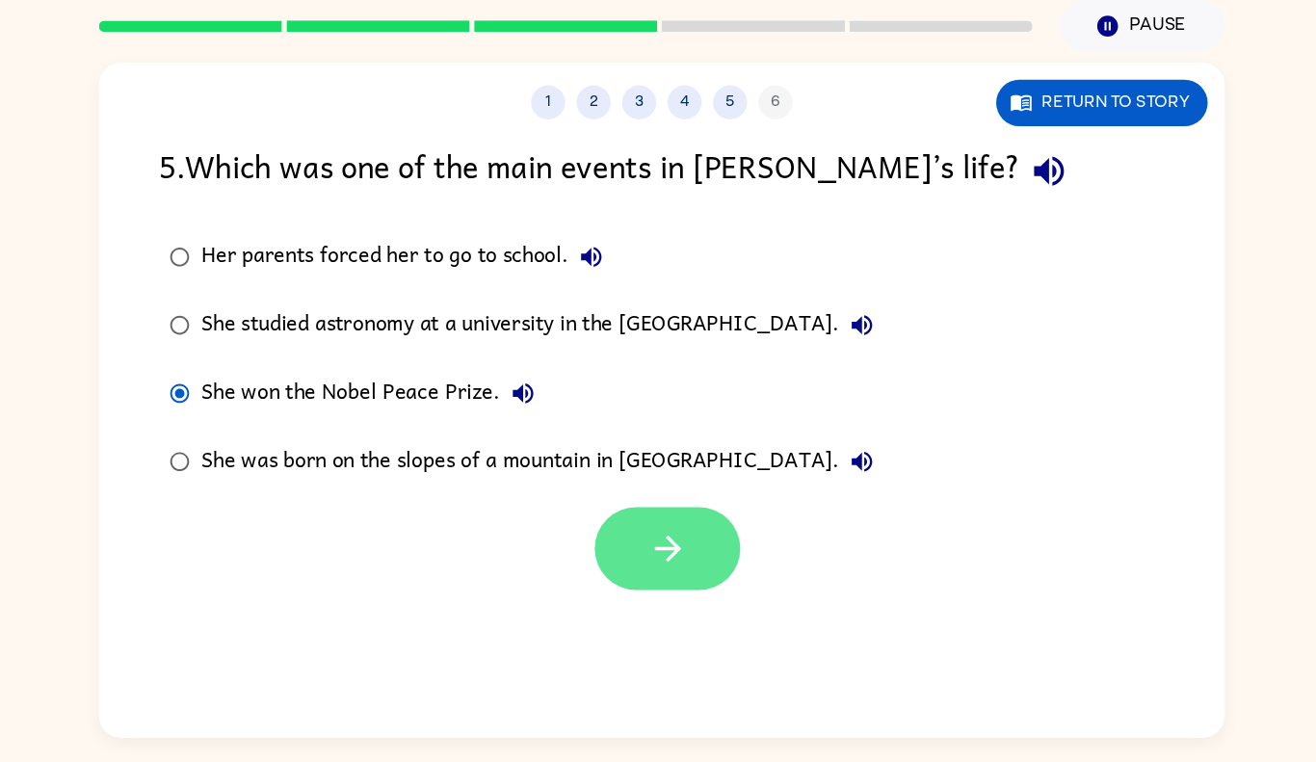
click at [635, 539] on button "button" at bounding box center [662, 539] width 123 height 70
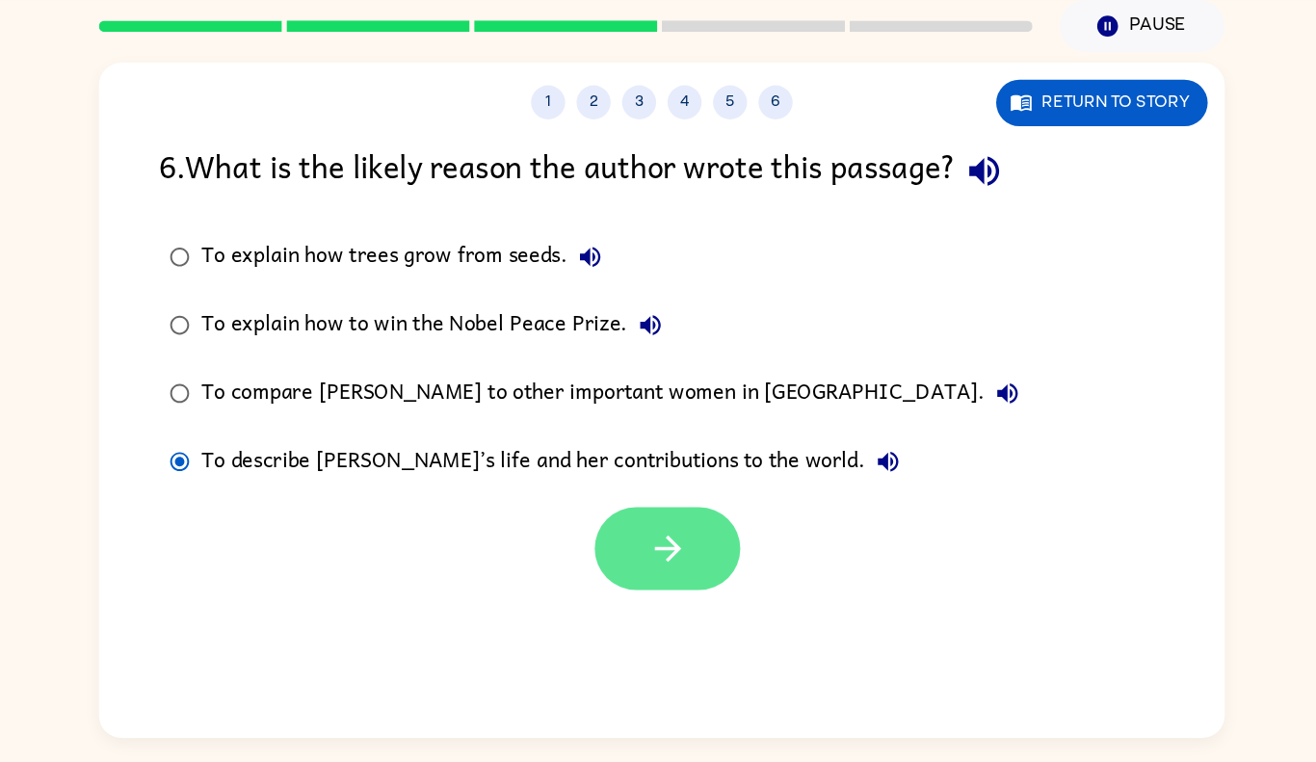
click at [684, 544] on button "button" at bounding box center [662, 539] width 123 height 70
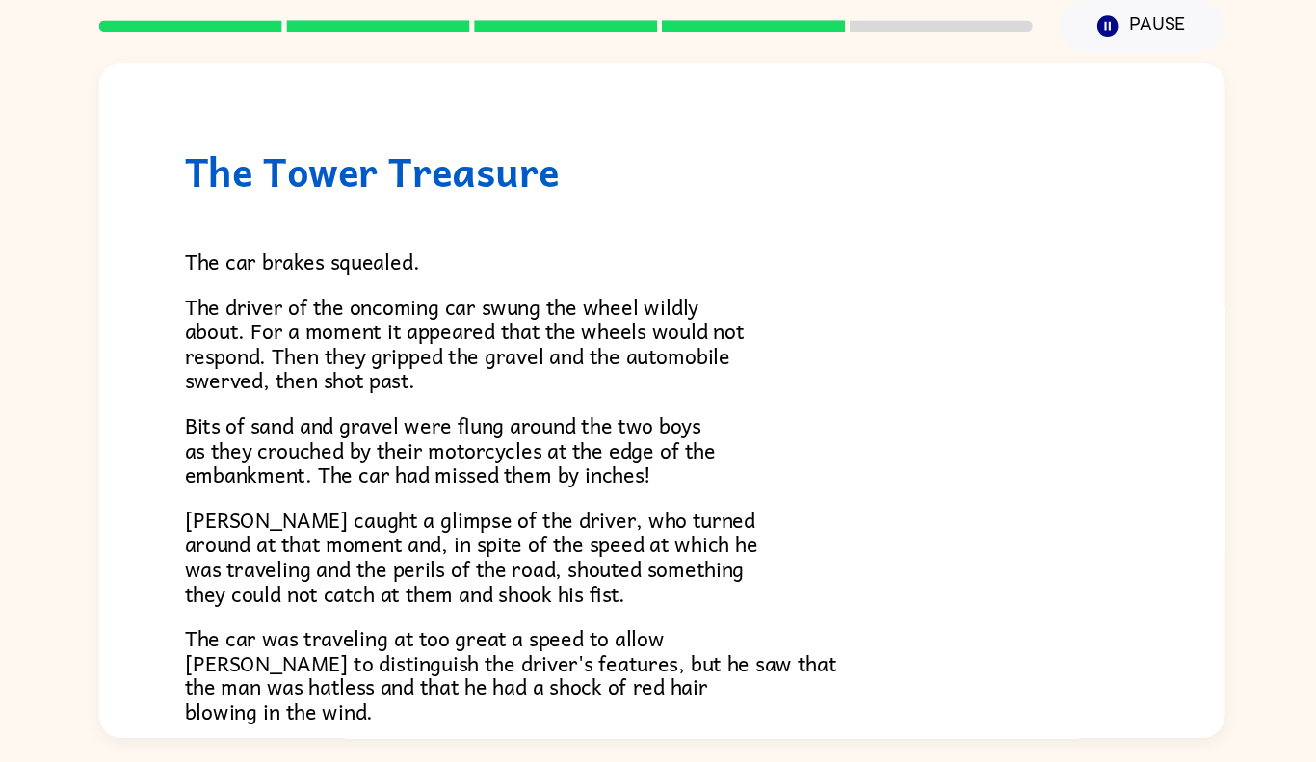
click at [493, 236] on h1 "The Tower Treasure" at bounding box center [658, 219] width 810 height 40
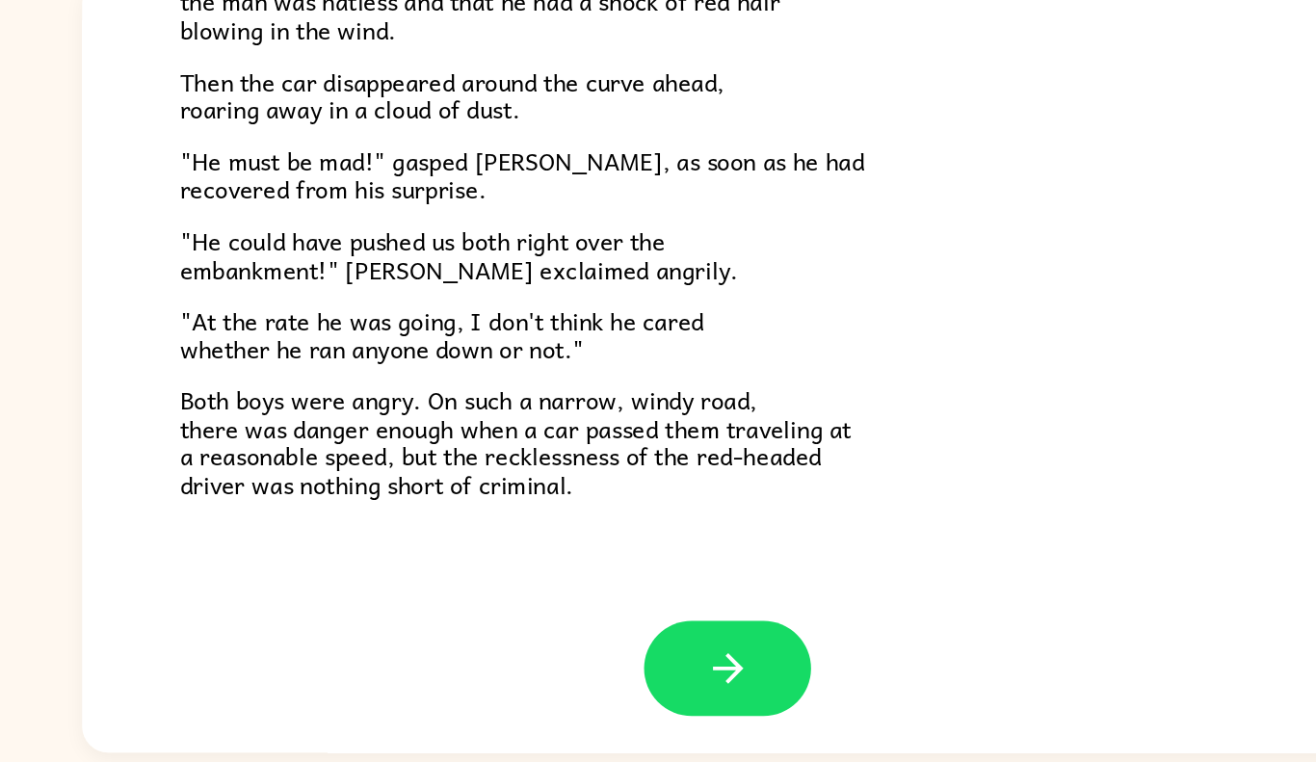
scroll to position [511, 0]
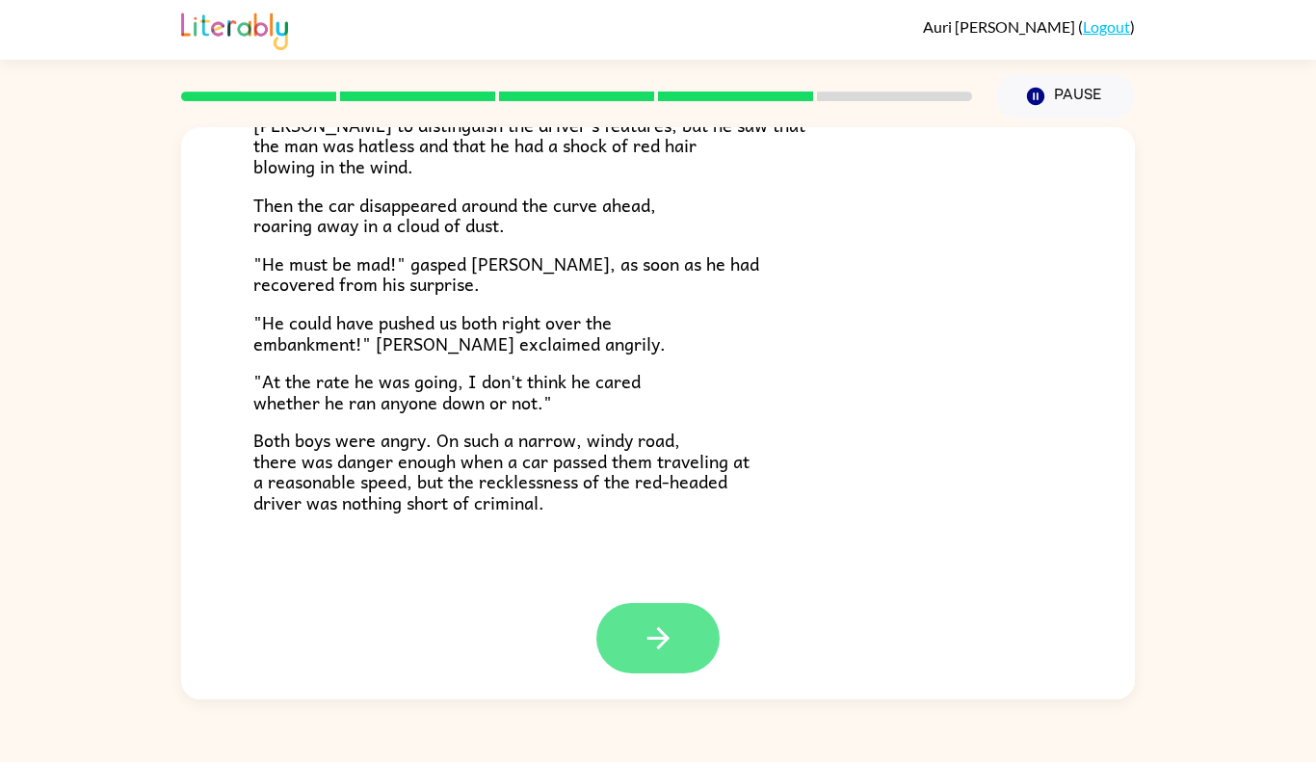
click at [692, 636] on button "button" at bounding box center [658, 638] width 123 height 70
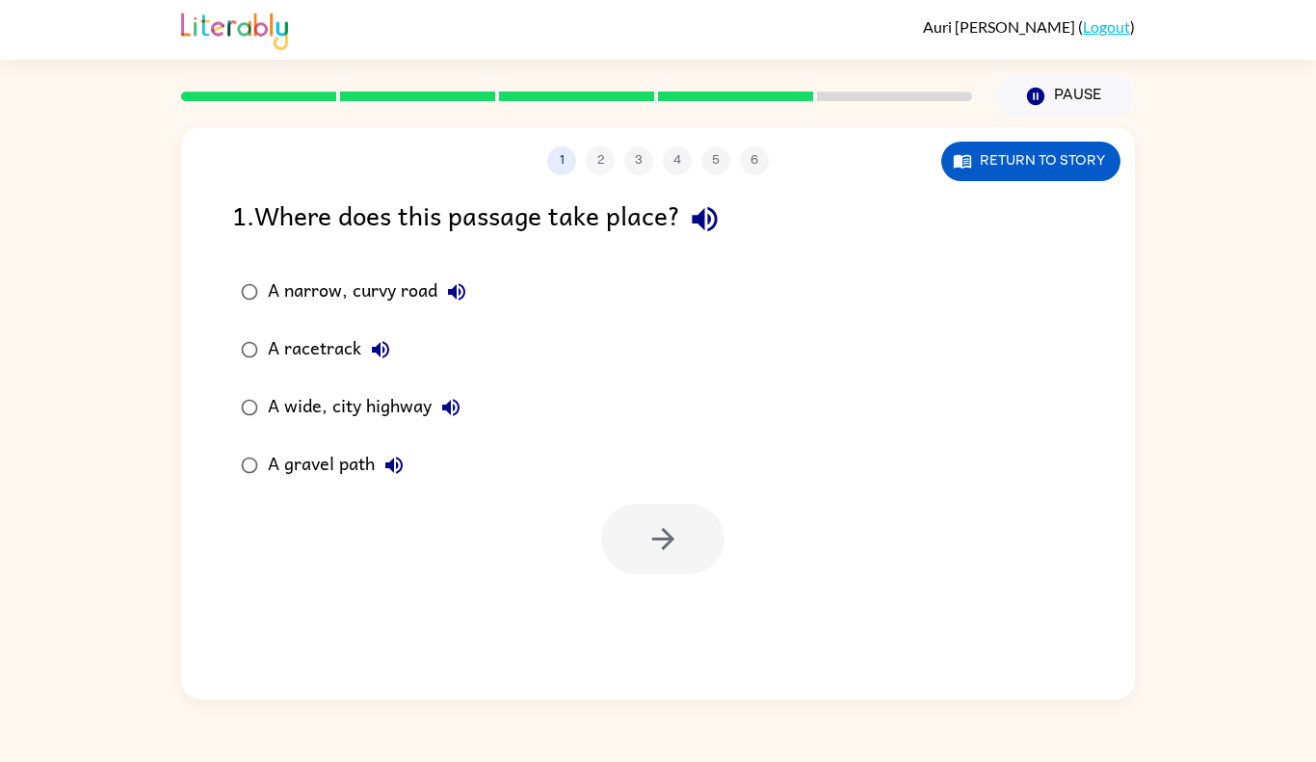
scroll to position [0, 0]
click at [1057, 160] on button "Return to story" at bounding box center [1031, 162] width 179 height 40
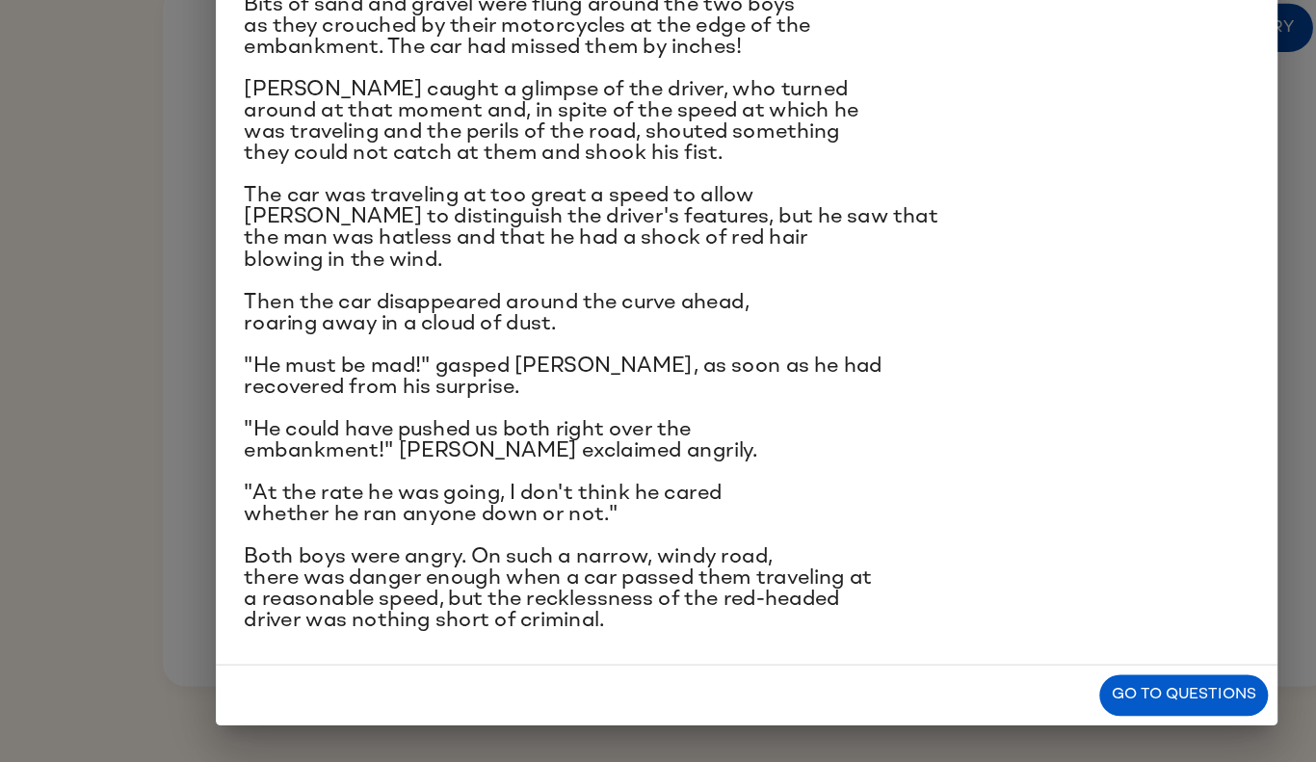
scroll to position [148, 0]
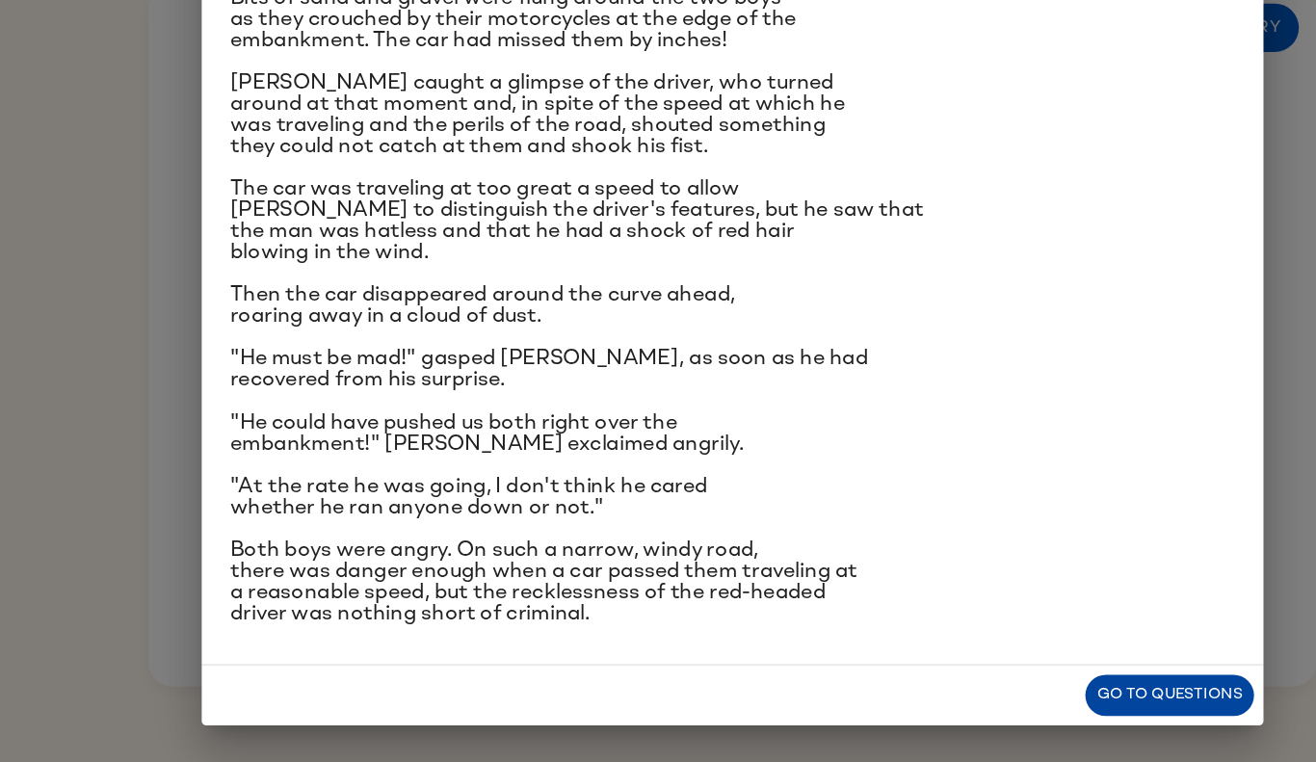
click at [1052, 700] on button "Go to questions" at bounding box center [1015, 707] width 138 height 34
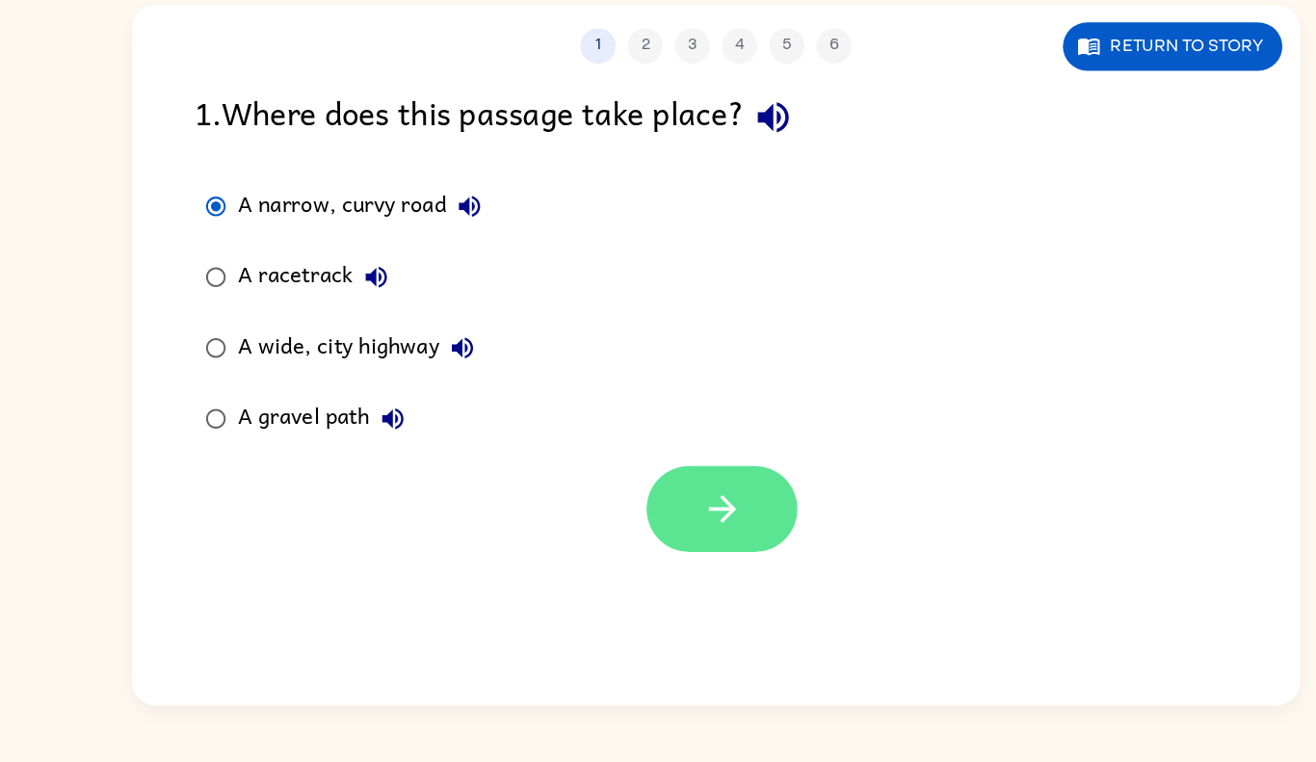
click at [641, 522] on button "button" at bounding box center [662, 539] width 123 height 70
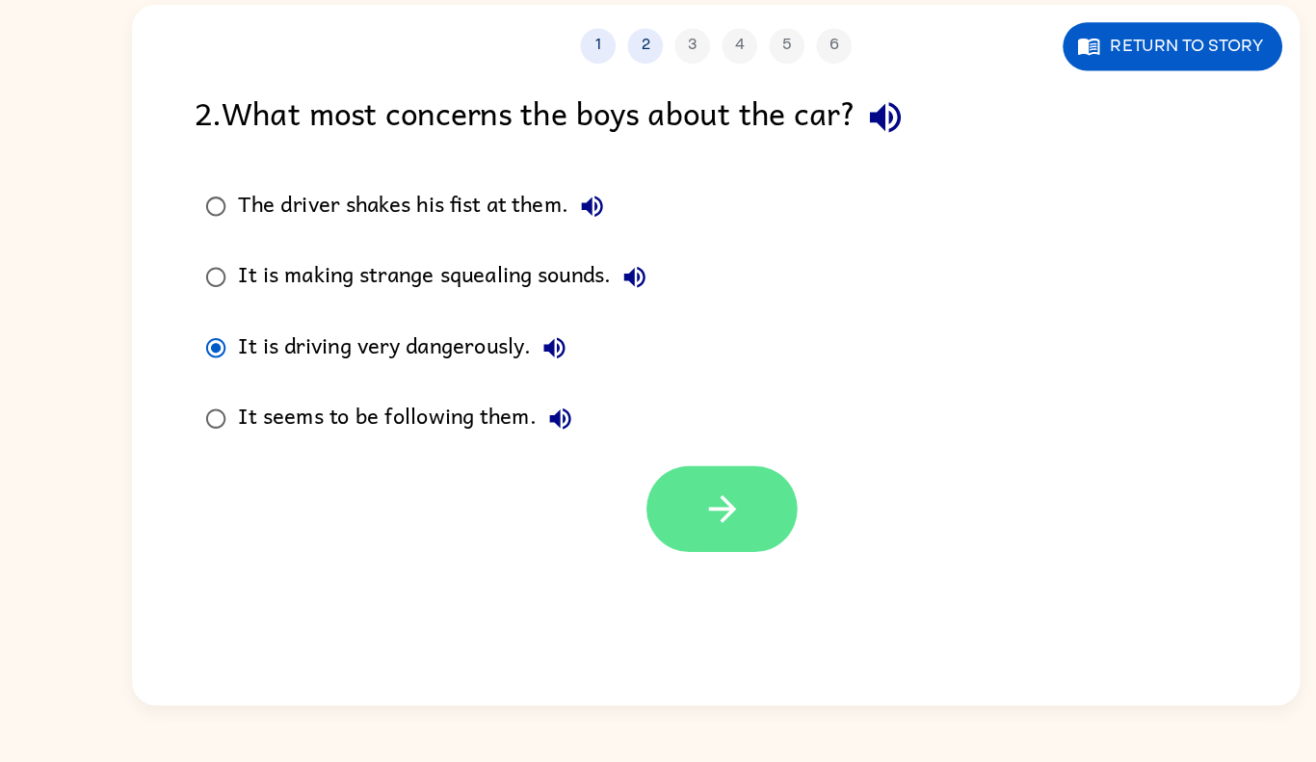
click at [628, 539] on button "button" at bounding box center [662, 539] width 123 height 70
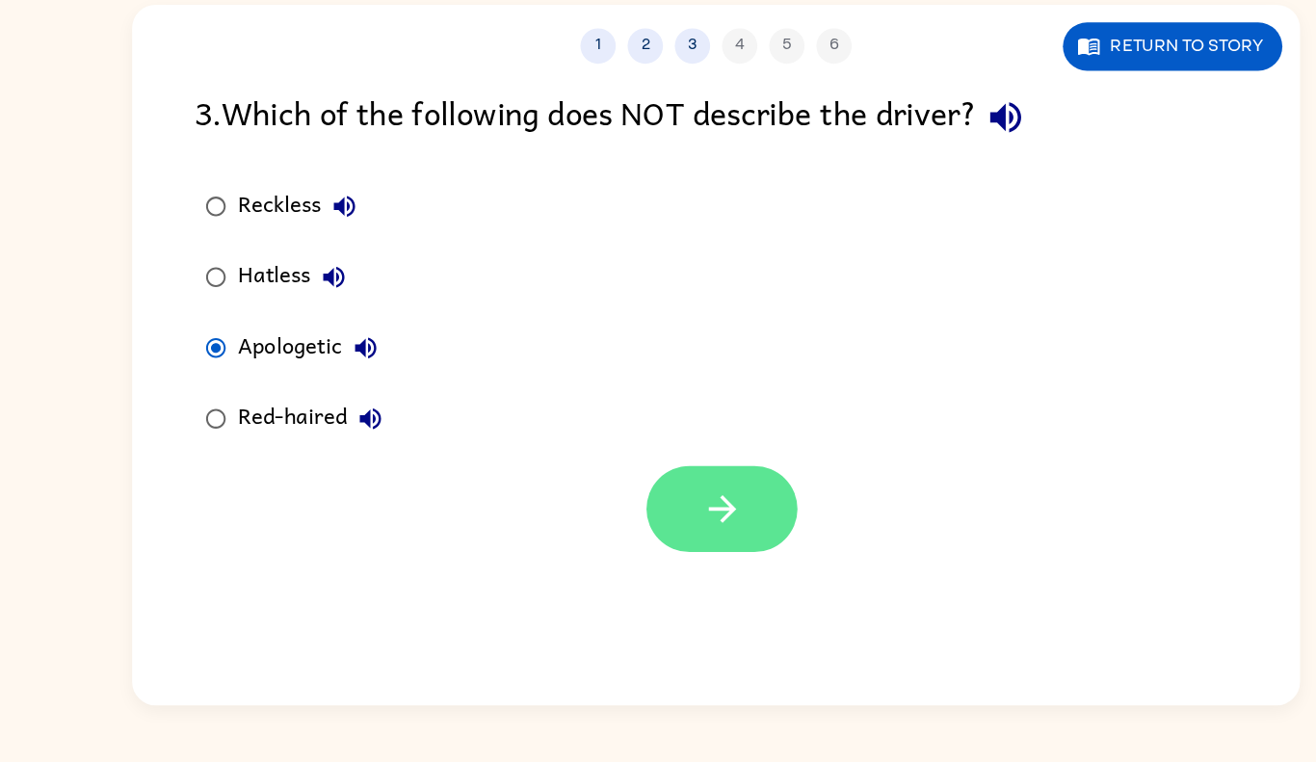
click at [640, 542] on button "button" at bounding box center [662, 539] width 123 height 70
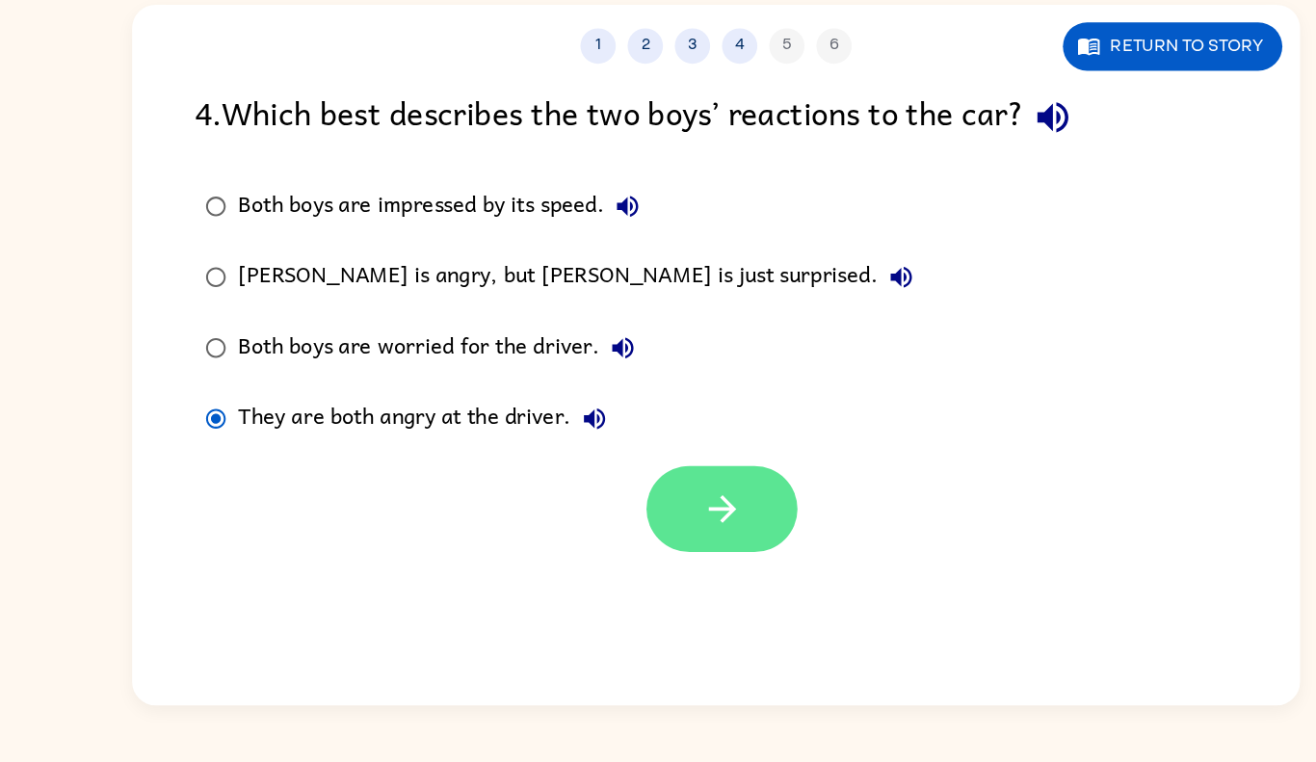
click at [667, 557] on button "button" at bounding box center [662, 539] width 123 height 70
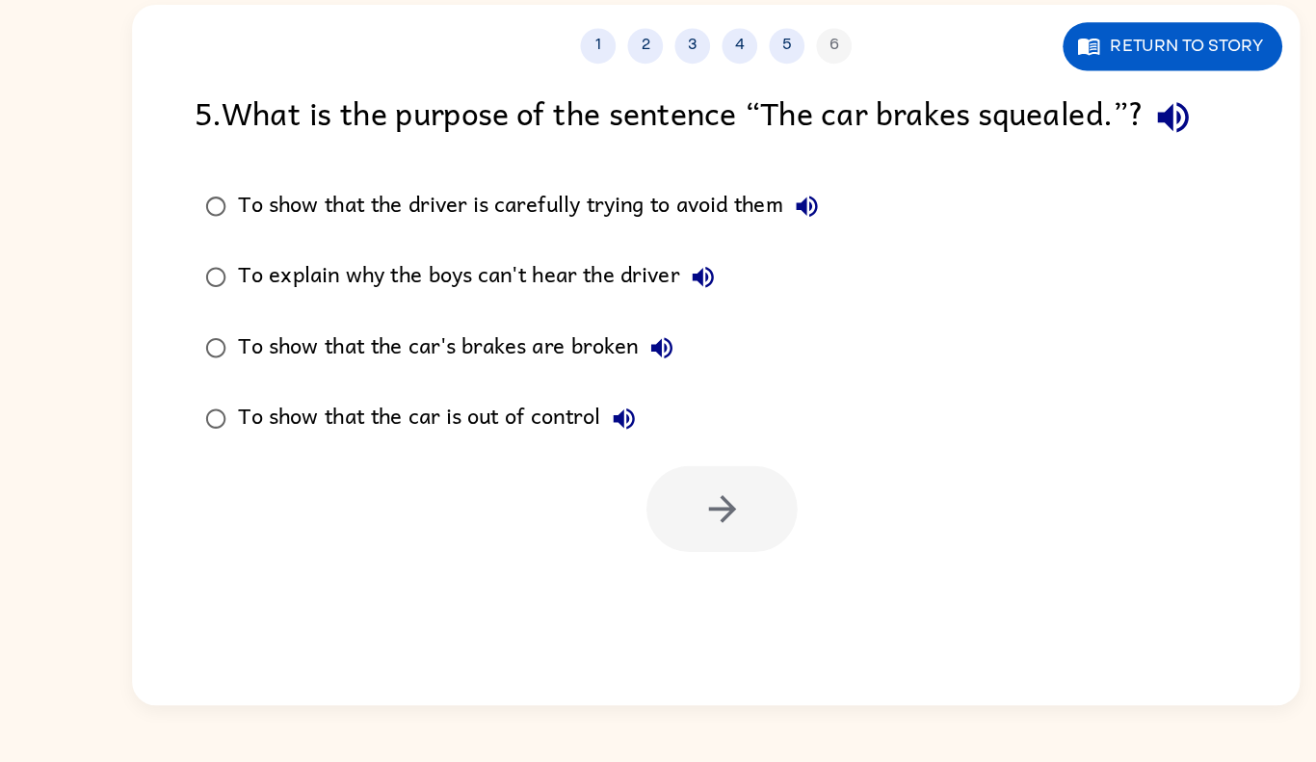
click at [552, 285] on div "To show that the driver is carefully trying to avoid them" at bounding box center [510, 292] width 484 height 39
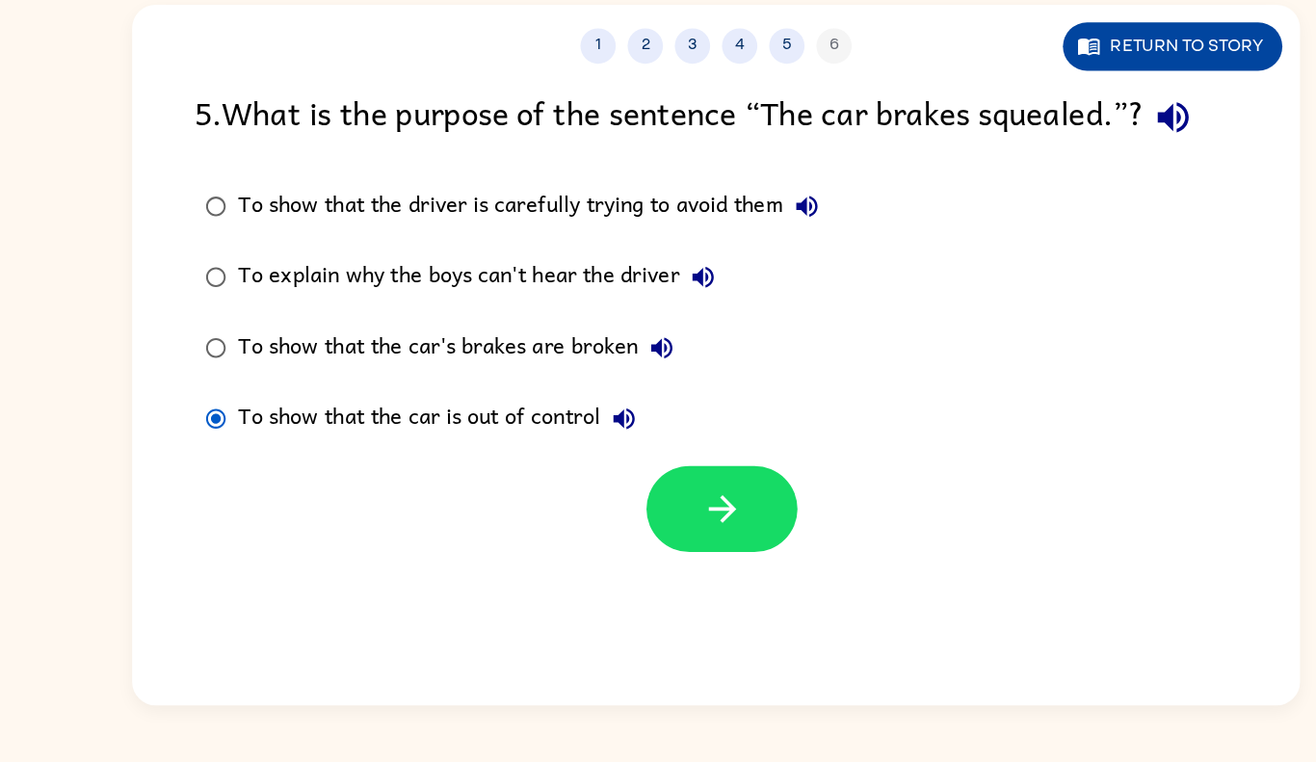
click at [970, 173] on button "Return to story" at bounding box center [1031, 162] width 179 height 40
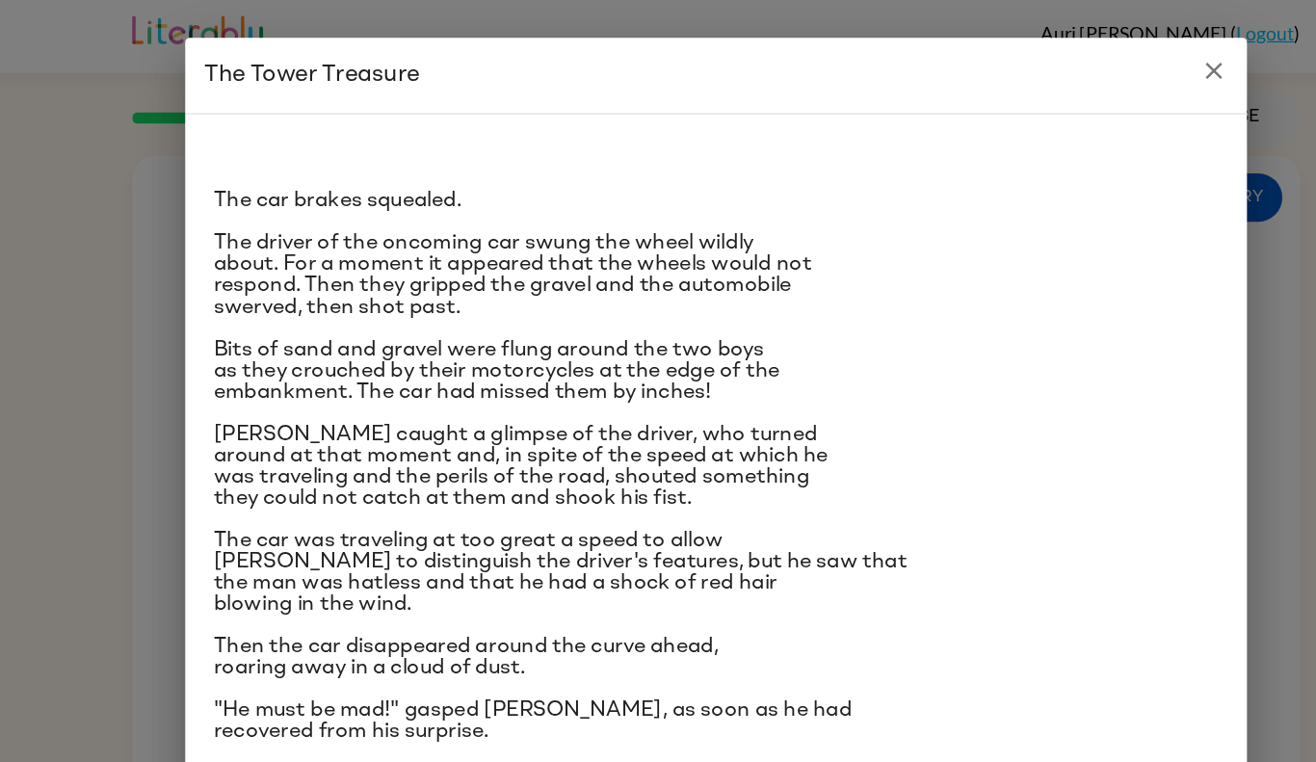
click at [1054, 62] on icon "close" at bounding box center [1064, 57] width 23 height 23
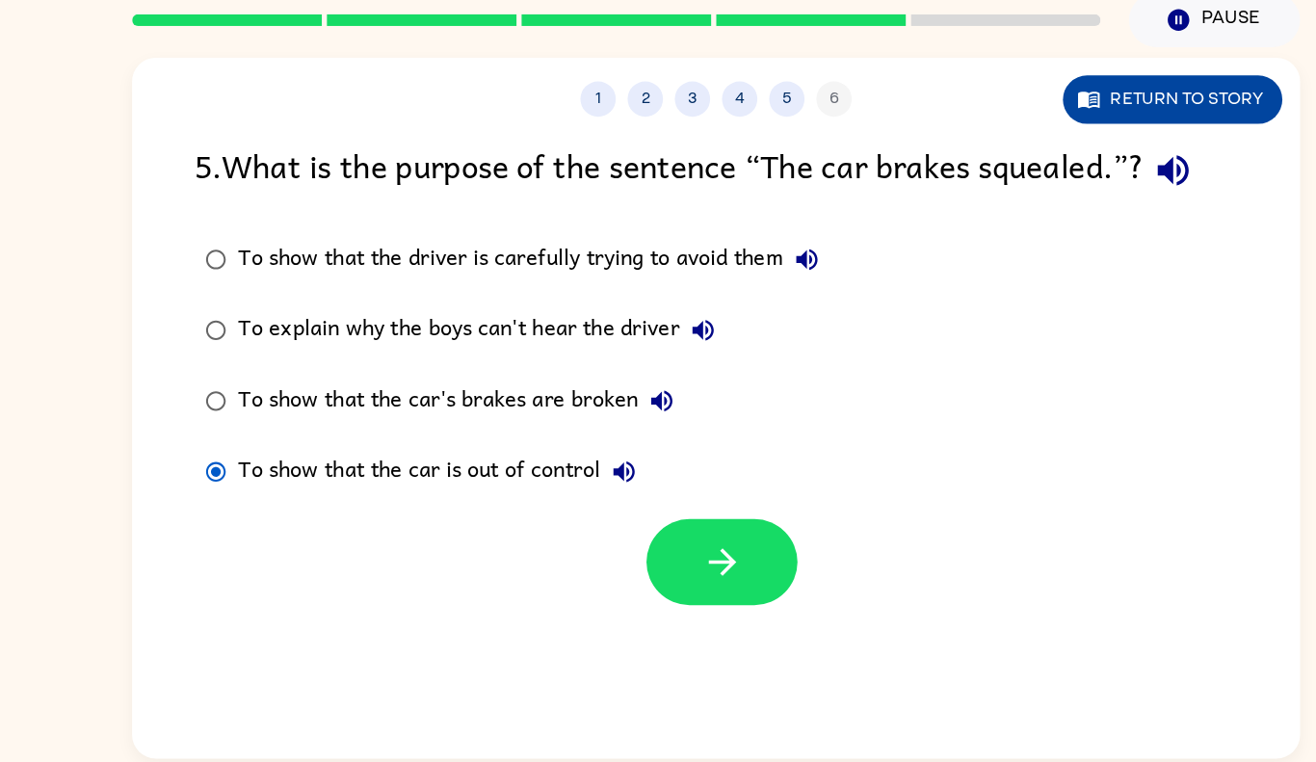
click at [996, 159] on button "Return to story" at bounding box center [1031, 162] width 179 height 40
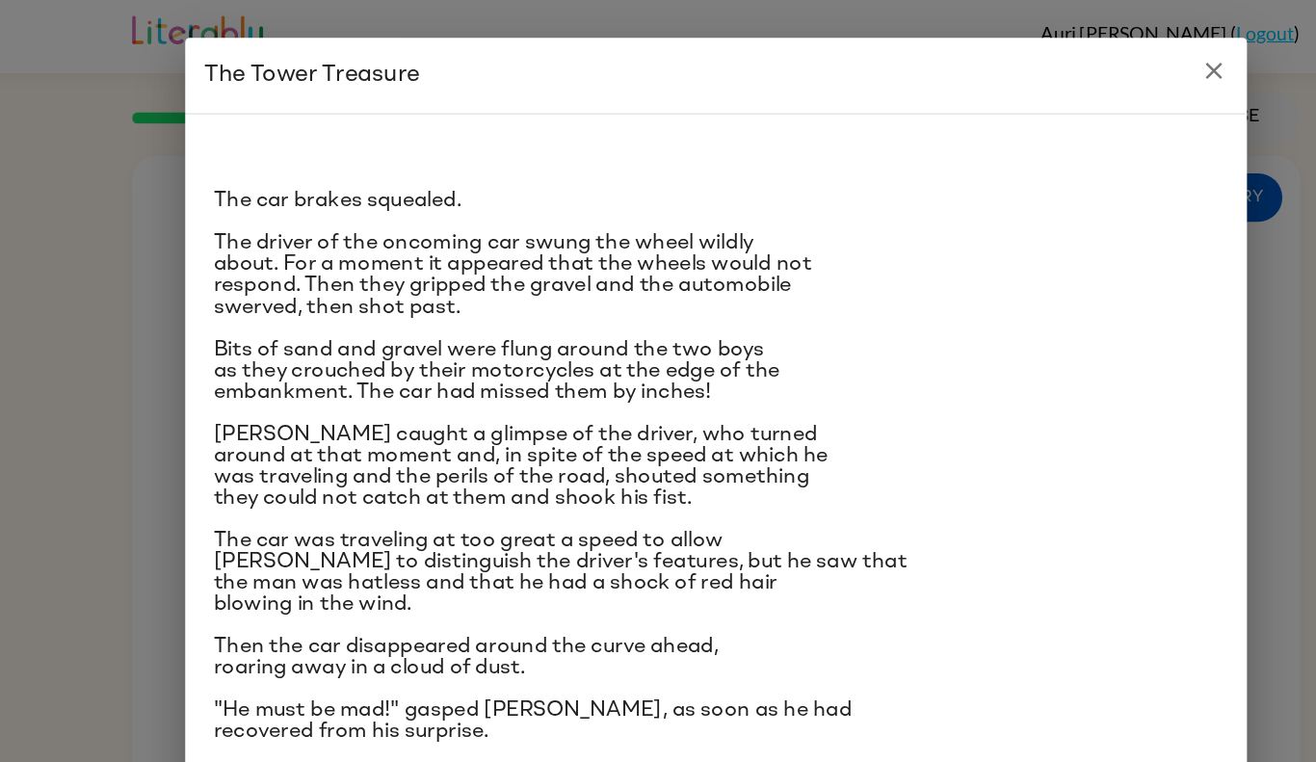
click at [1056, 70] on button "close" at bounding box center [1065, 58] width 39 height 39
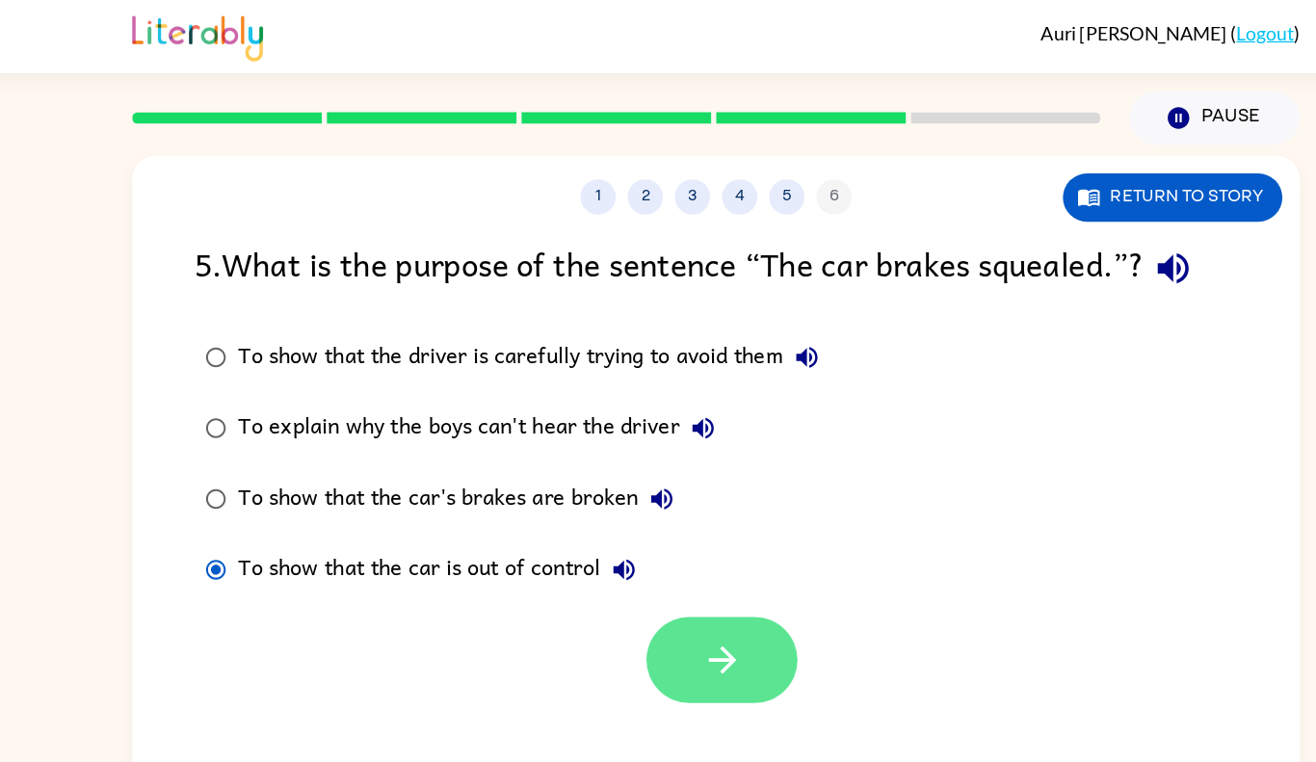
click at [636, 528] on button "button" at bounding box center [662, 539] width 123 height 70
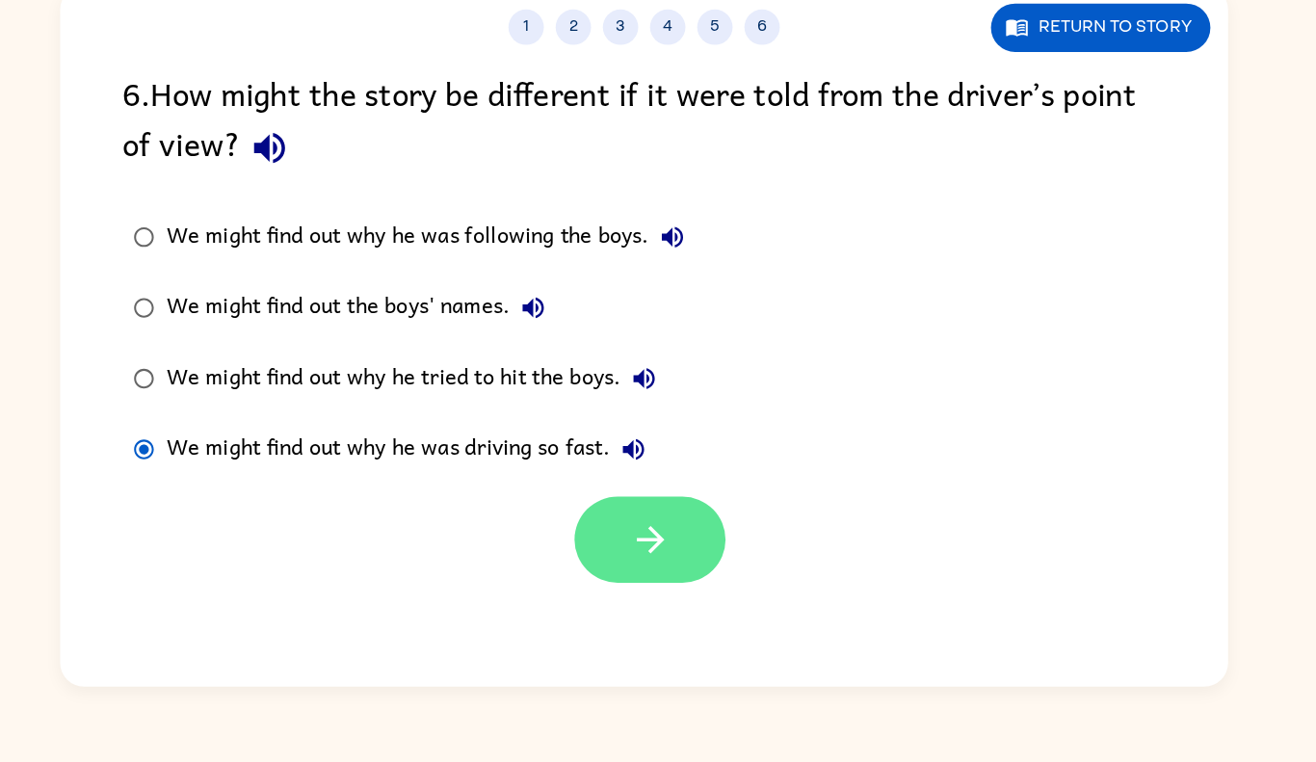
click at [631, 582] on button "button" at bounding box center [662, 579] width 123 height 70
